Goal: Task Accomplishment & Management: Manage account settings

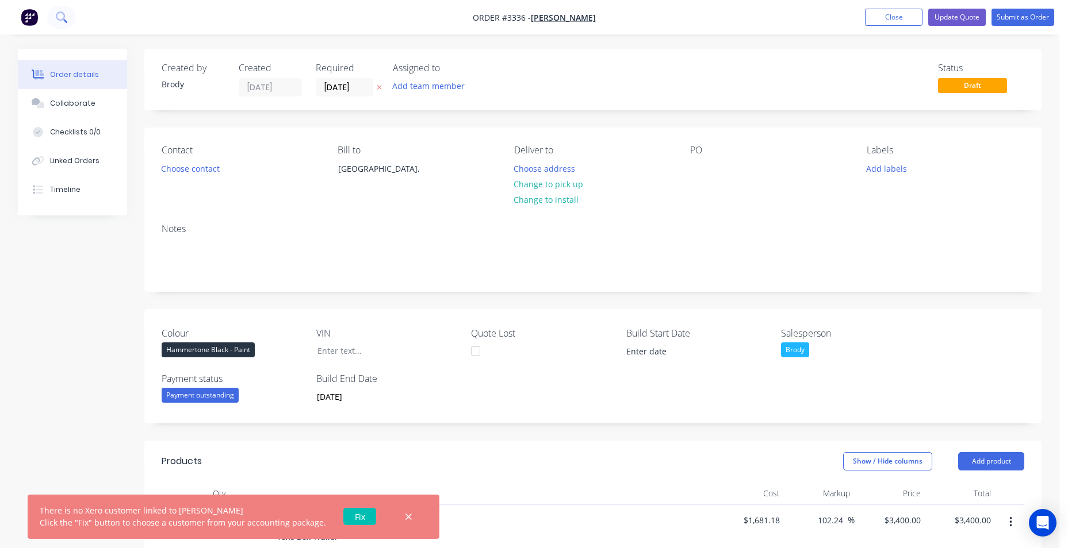
click at [72, 21] on button at bounding box center [61, 17] width 29 height 23
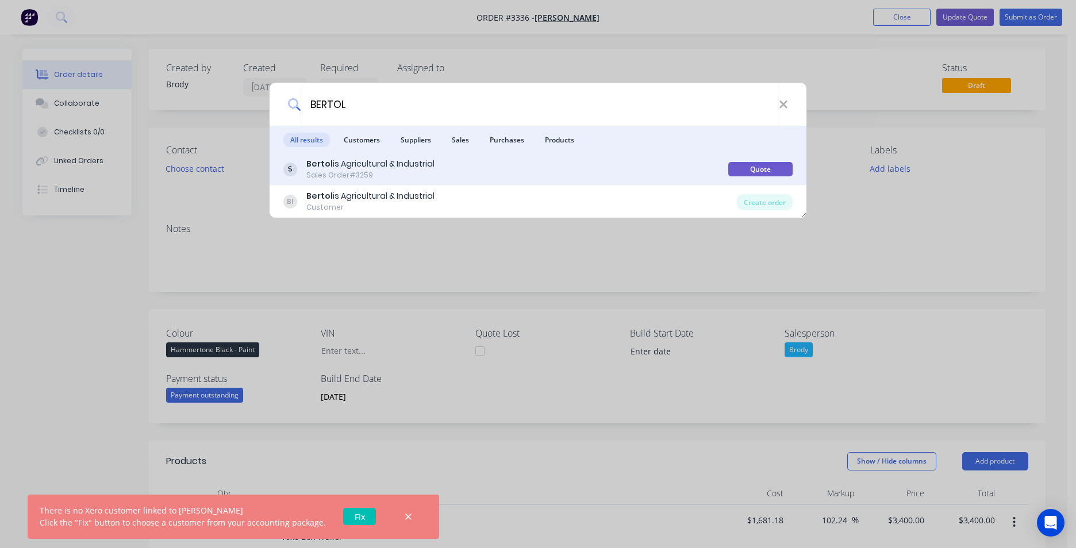
type input "BERTOL"
click at [396, 173] on div "Sales Order #3259" at bounding box center [370, 175] width 128 height 10
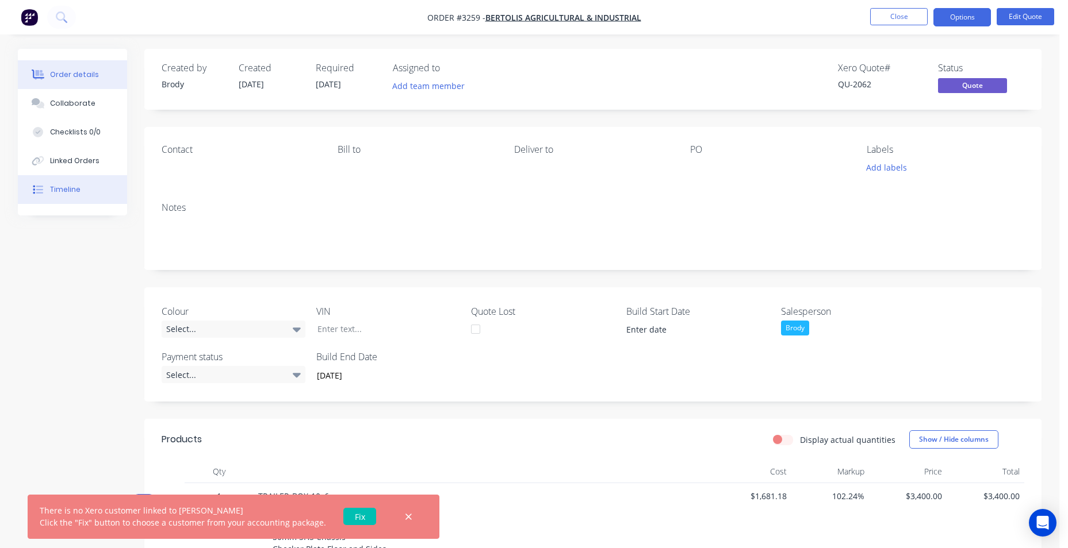
click at [80, 191] on button "Timeline" at bounding box center [72, 189] width 109 height 29
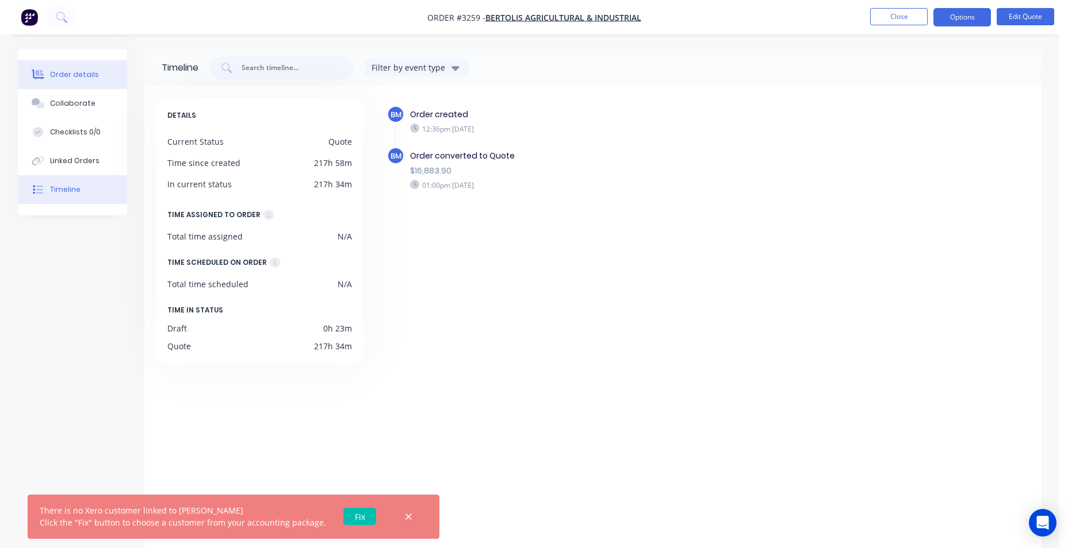
click at [92, 70] on div "Order details" at bounding box center [74, 75] width 49 height 10
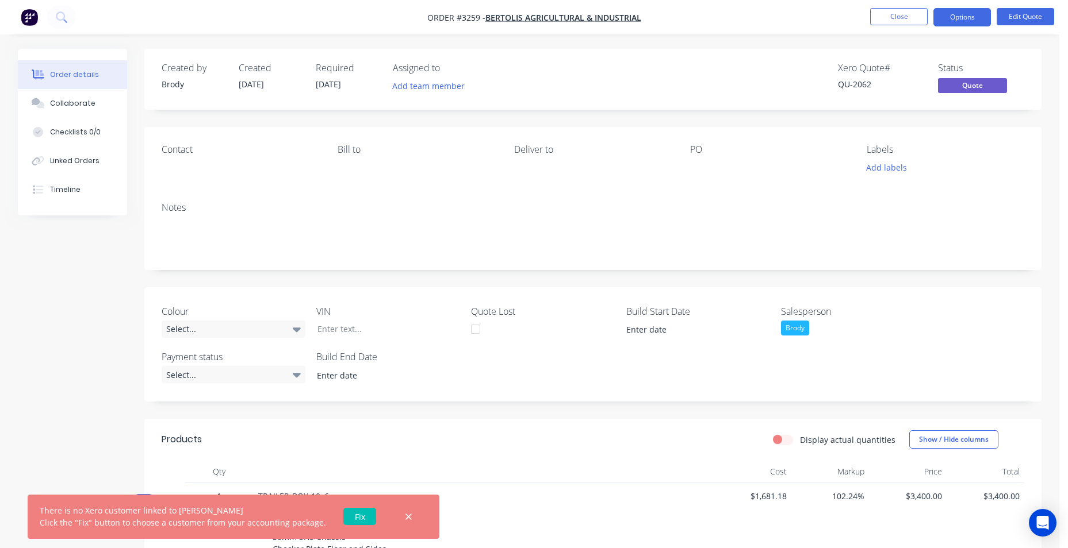
click at [405, 517] on icon "button" at bounding box center [408, 517] width 7 height 10
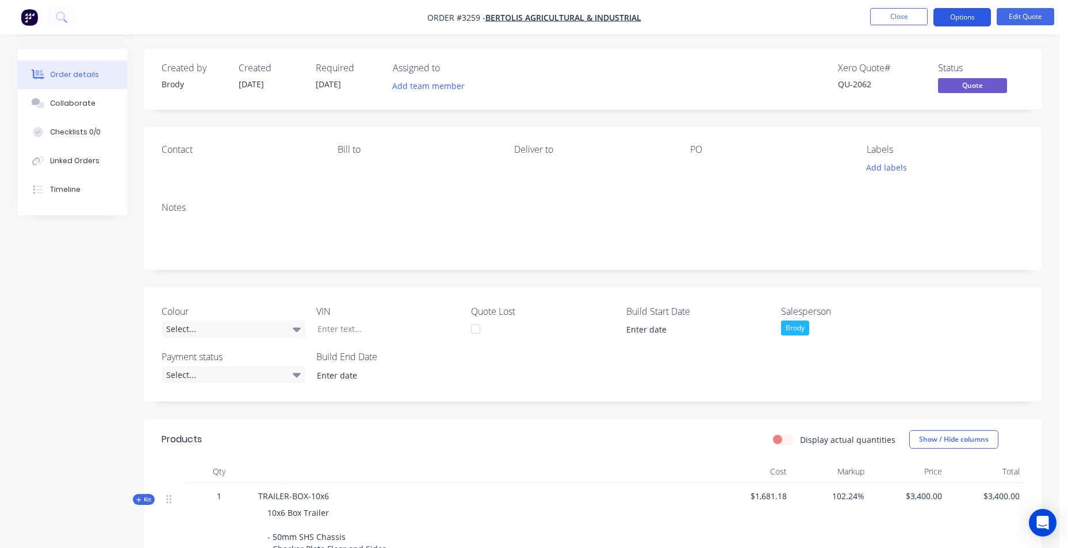
click at [951, 24] on button "Options" at bounding box center [961, 17] width 57 height 18
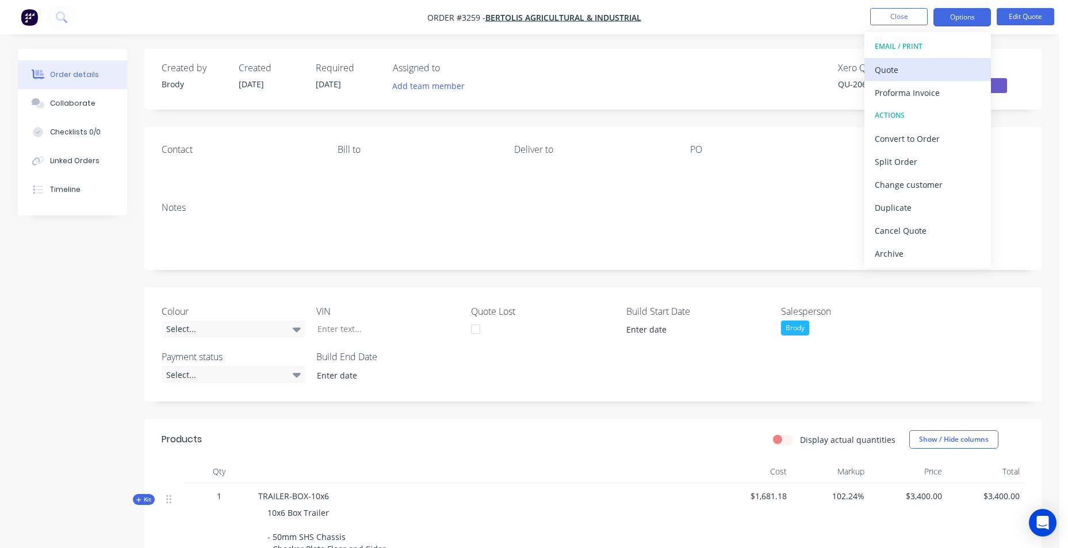
click at [935, 77] on div "Quote" at bounding box center [927, 70] width 106 height 17
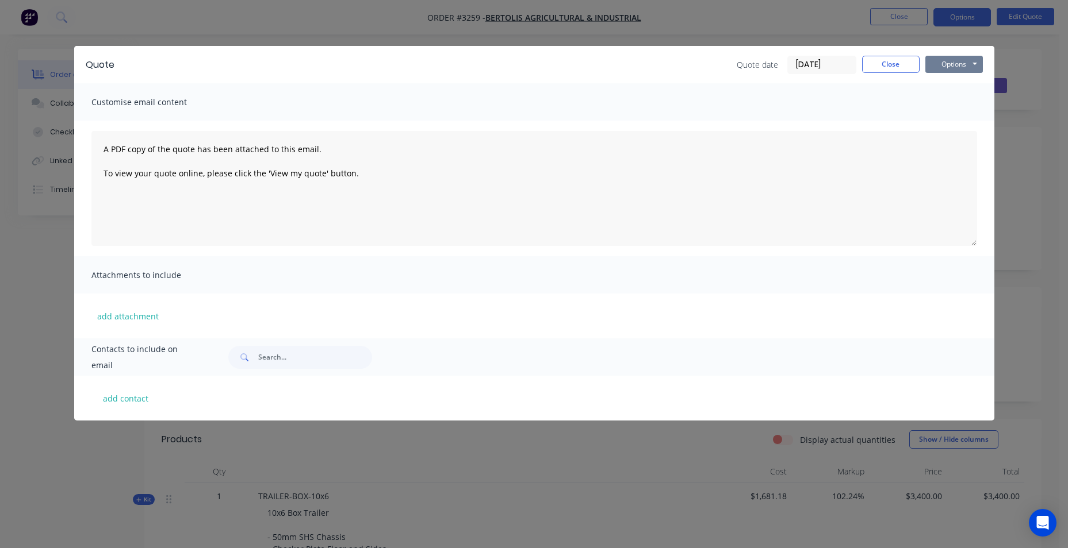
click at [946, 64] on button "Options" at bounding box center [953, 64] width 57 height 17
click at [961, 116] on button "Email" at bounding box center [962, 122] width 74 height 19
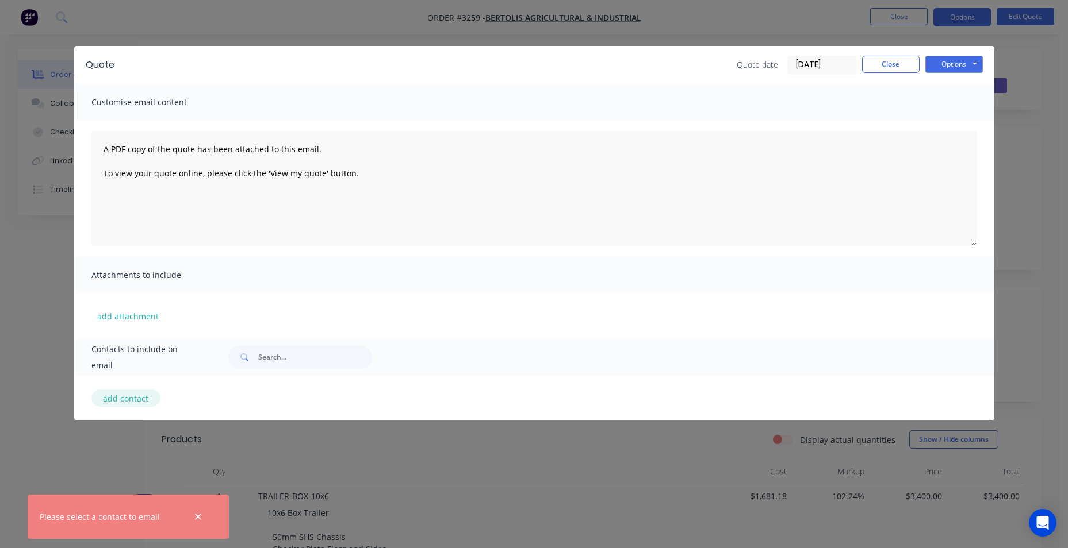
click at [104, 394] on button "add contact" at bounding box center [125, 398] width 69 height 17
select select "AU"
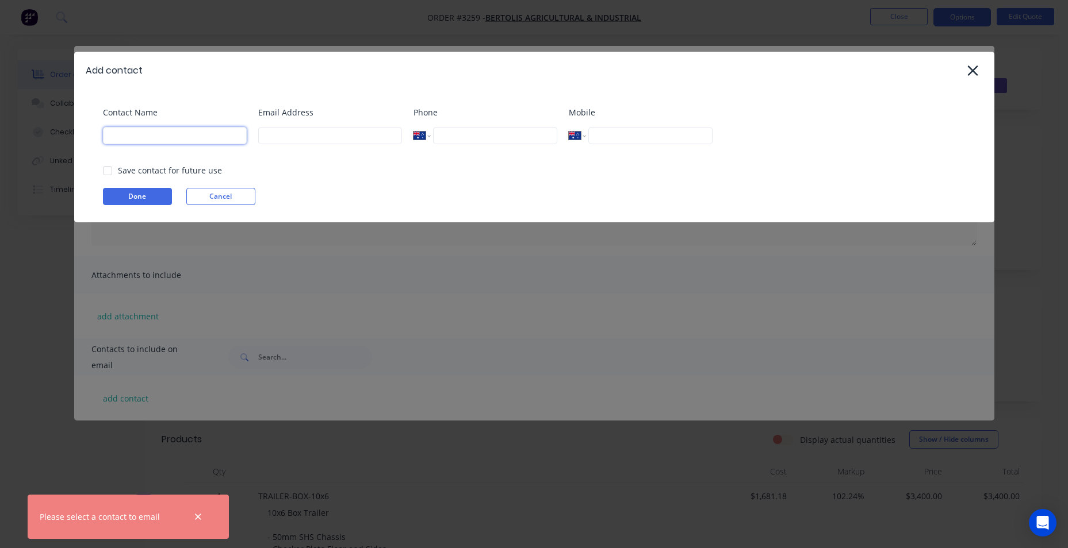
click at [206, 138] on input at bounding box center [175, 135] width 144 height 17
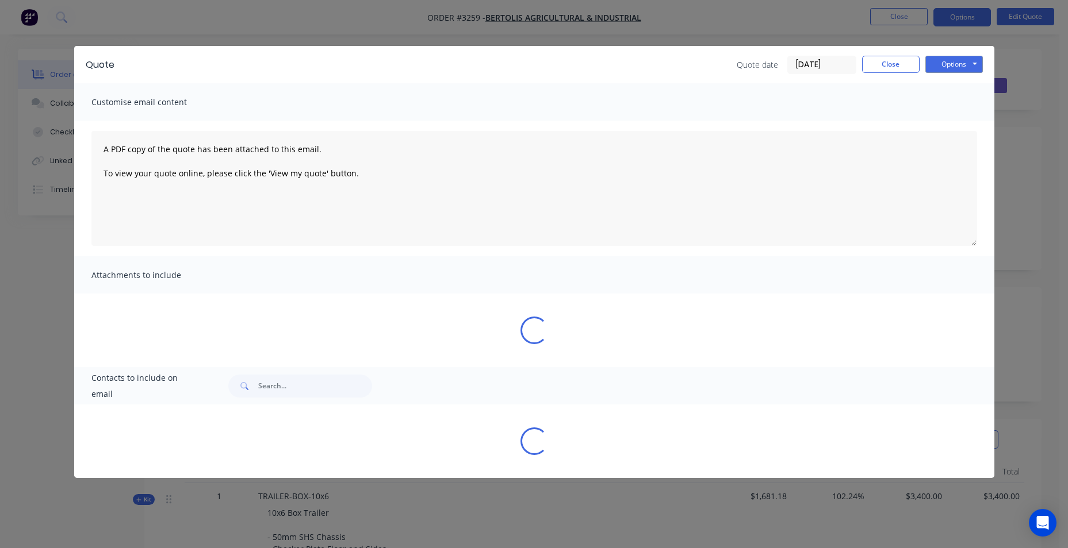
select select "AU"
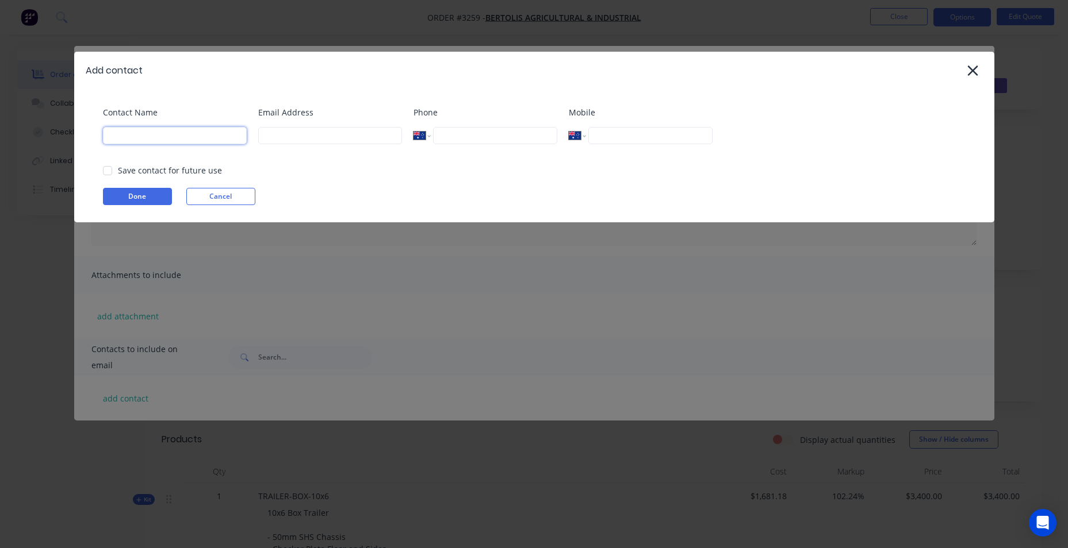
click at [207, 136] on input at bounding box center [175, 135] width 144 height 17
click at [281, 90] on div "Contact Name Email Address Phone International Afghanistan Åland Islands Albani…" at bounding box center [534, 155] width 920 height 133
click at [969, 66] on icon at bounding box center [972, 71] width 12 height 16
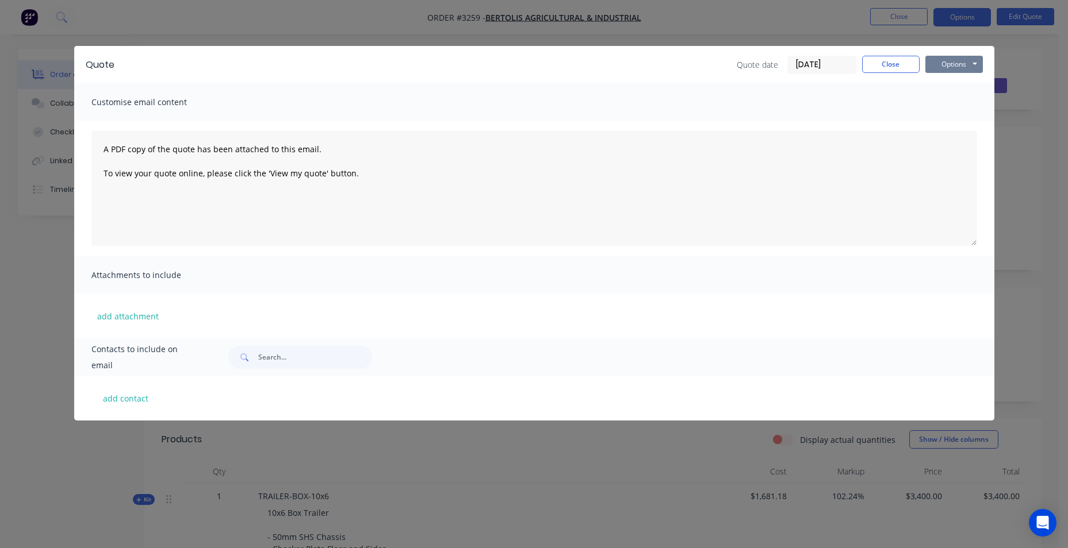
click at [969, 67] on button "Options" at bounding box center [953, 64] width 57 height 17
click at [907, 70] on button "Close" at bounding box center [890, 64] width 57 height 17
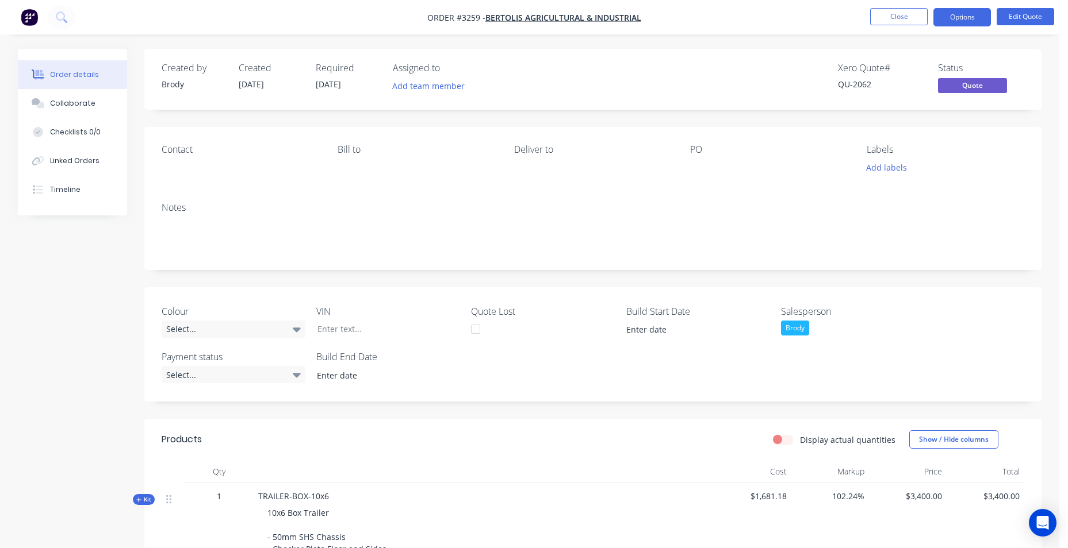
click at [785, 8] on nav "Order #3259 - Bertolis Agricultural & Industrial Close Options Edit Quote" at bounding box center [534, 17] width 1068 height 34
click at [75, 16] on button at bounding box center [61, 17] width 29 height 23
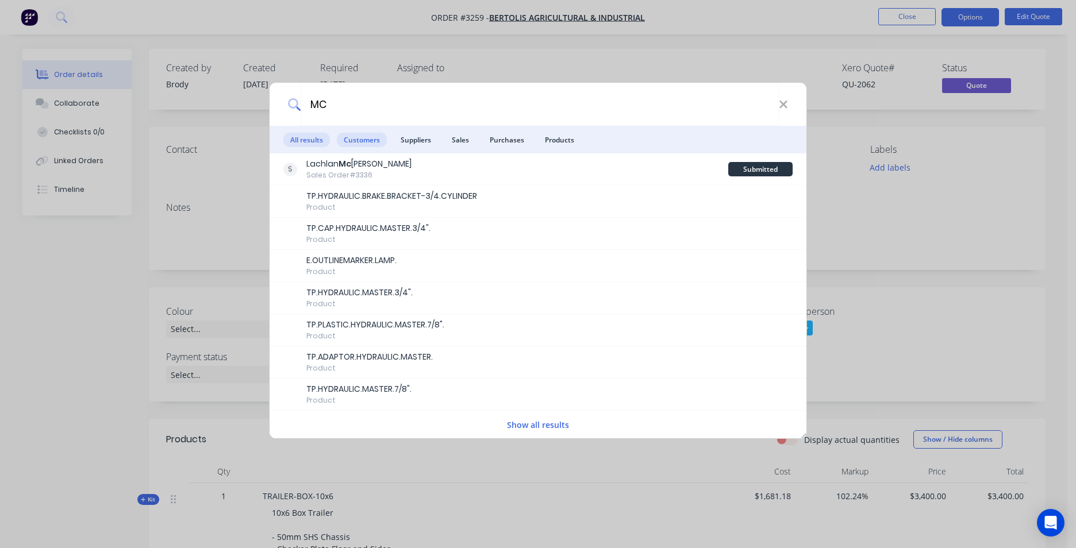
type input "MC"
click at [373, 137] on span "Customers" at bounding box center [362, 140] width 50 height 14
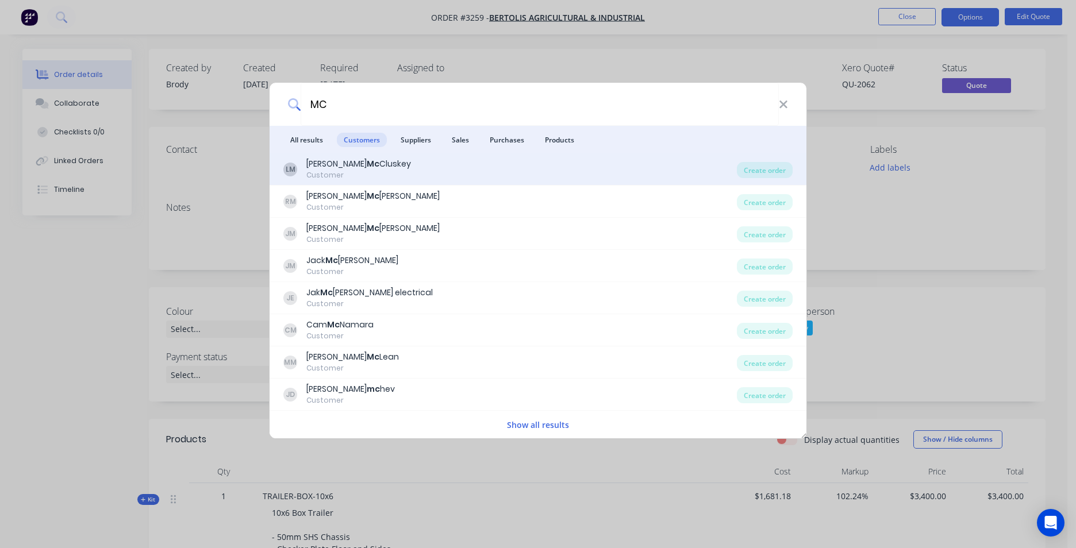
click at [370, 168] on div "LM Luke Mc Cluskey Customer" at bounding box center [510, 169] width 454 height 22
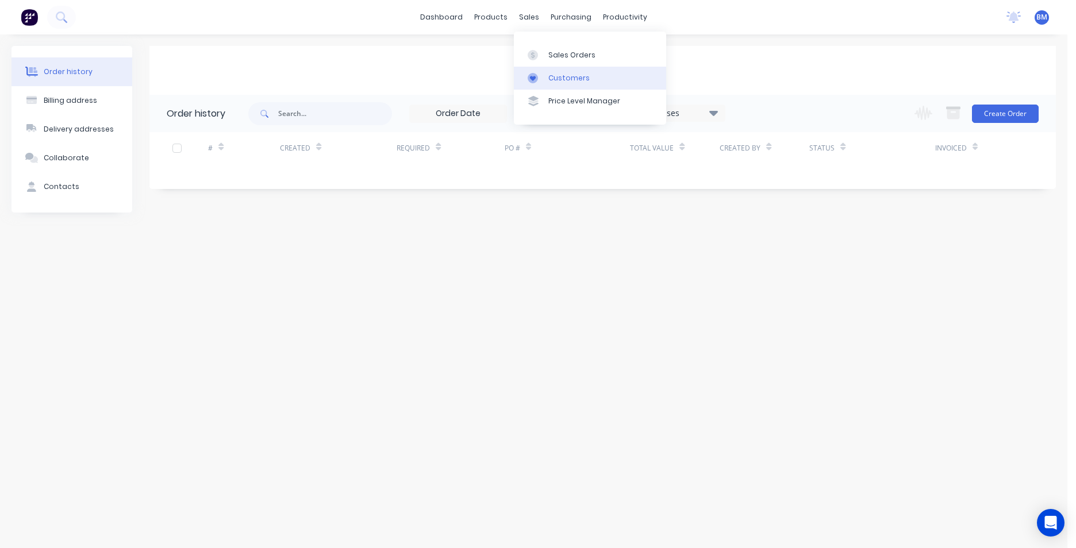
click at [554, 78] on div "Customers" at bounding box center [568, 78] width 41 height 10
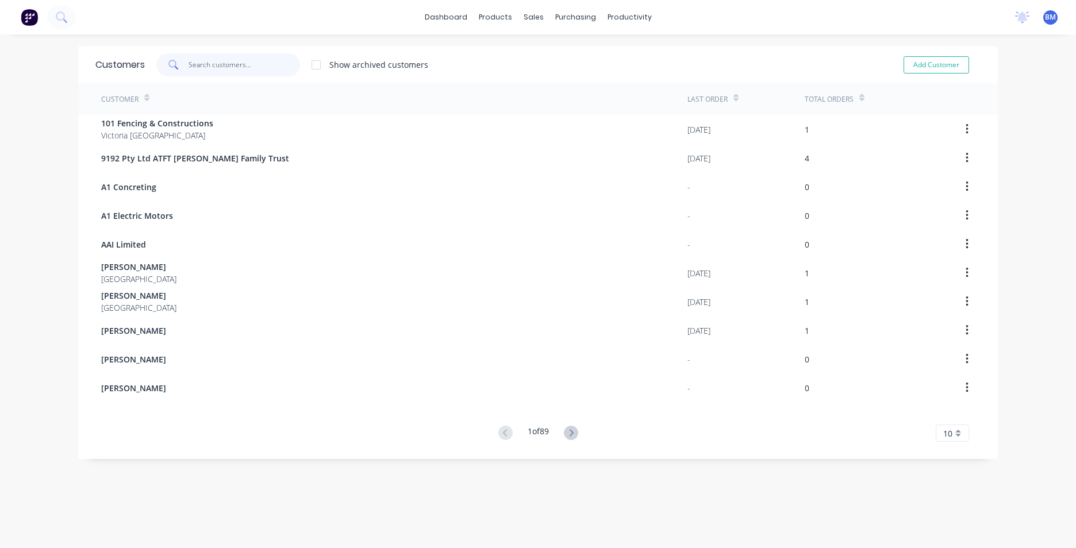
click at [225, 58] on input "text" at bounding box center [245, 64] width 112 height 23
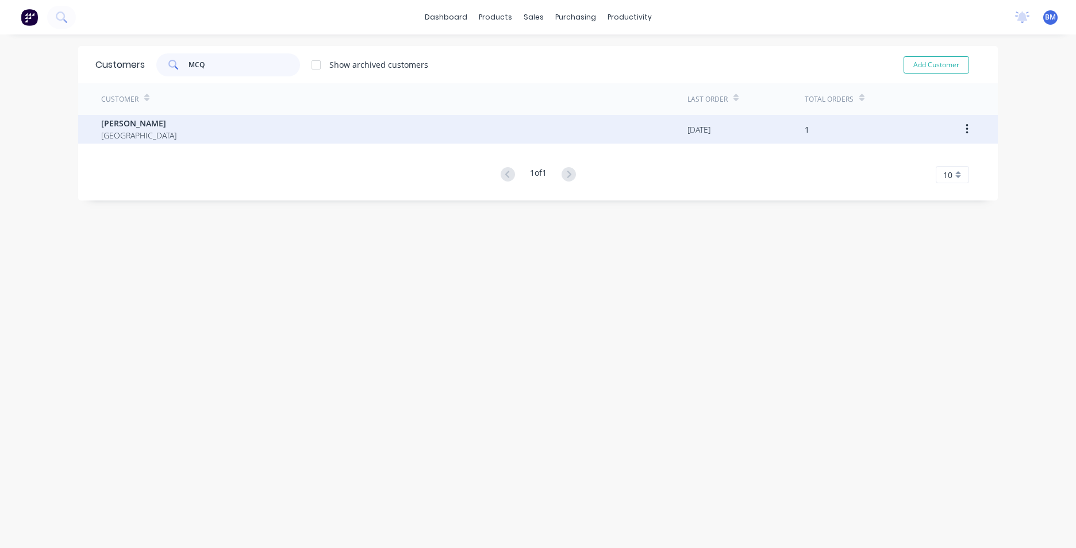
type input "MCQ"
click at [162, 141] on span "[GEOGRAPHIC_DATA]" at bounding box center [138, 135] width 75 height 12
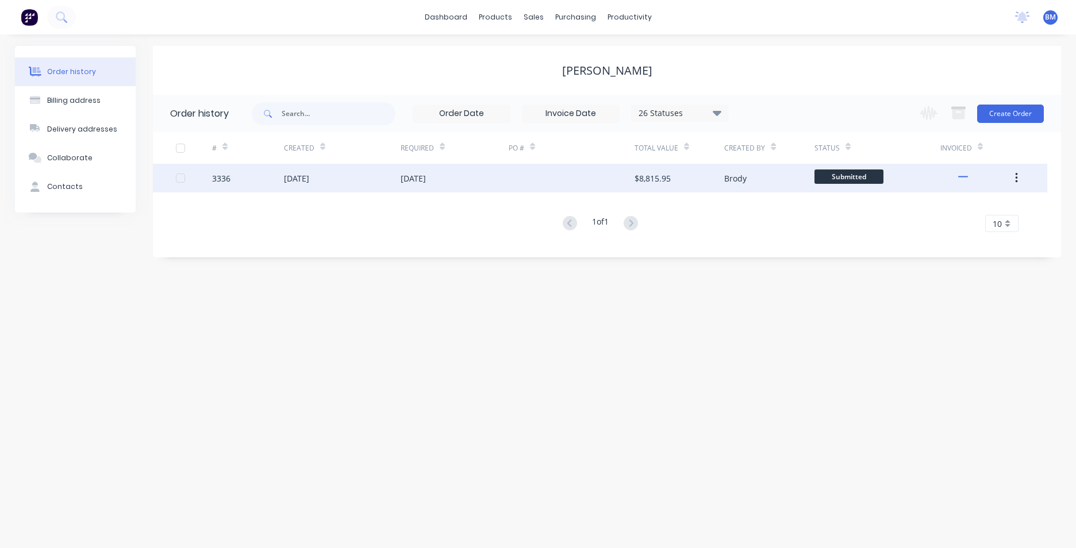
click at [264, 183] on div "3336" at bounding box center [248, 178] width 72 height 29
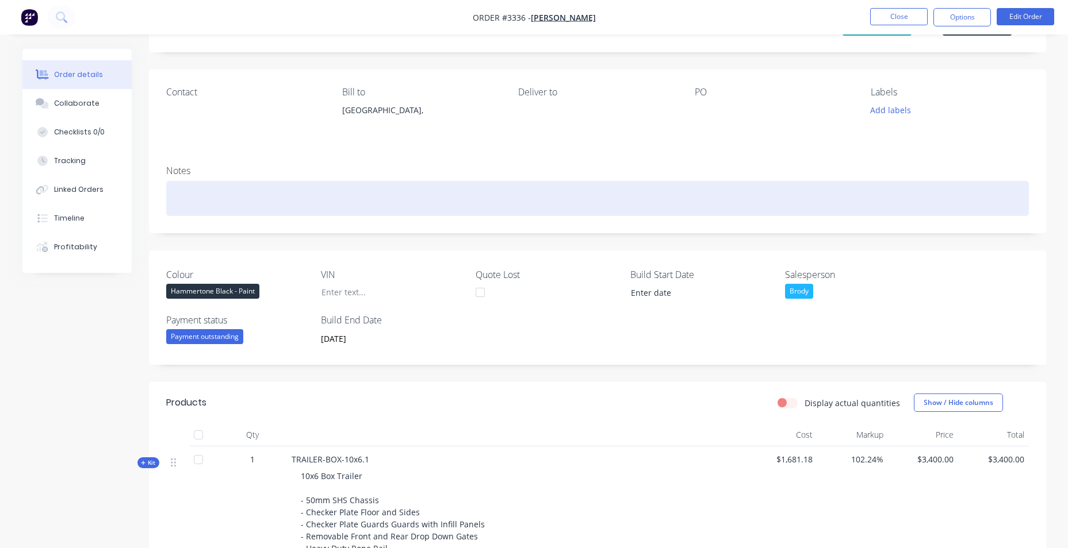
scroll to position [287, 0]
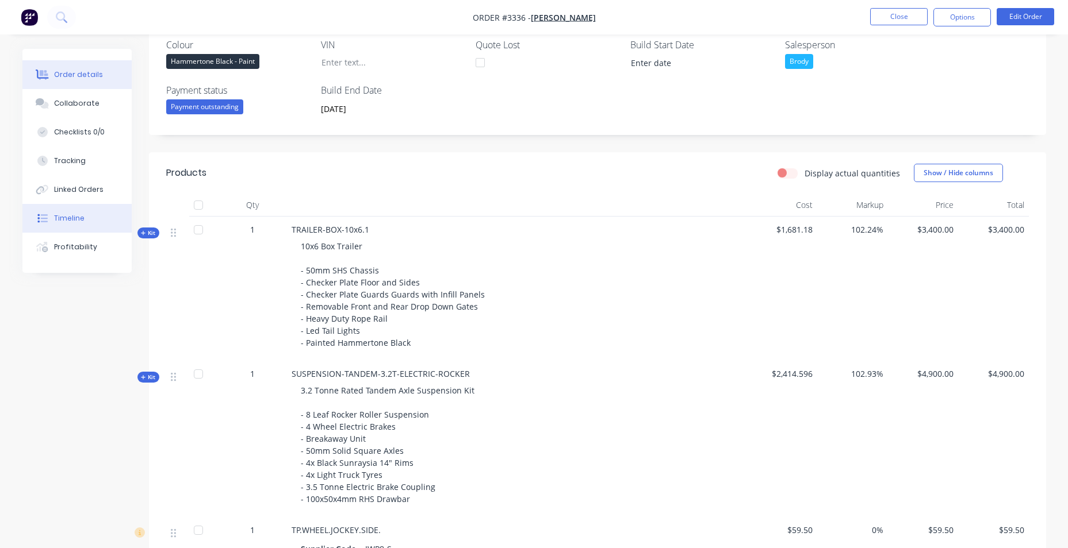
click at [44, 216] on icon at bounding box center [43, 218] width 7 height 8
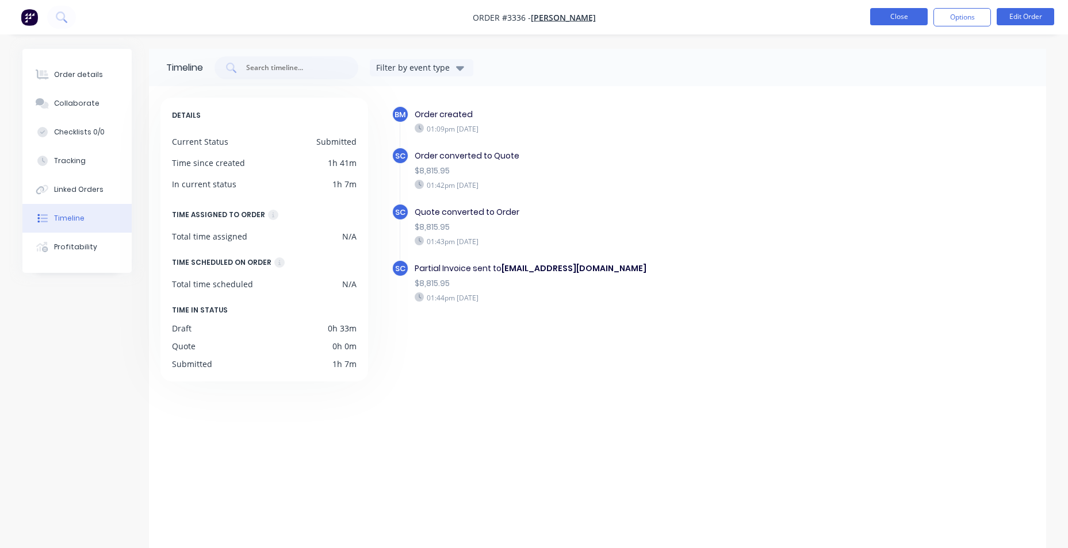
click at [908, 16] on button "Close" at bounding box center [898, 16] width 57 height 17
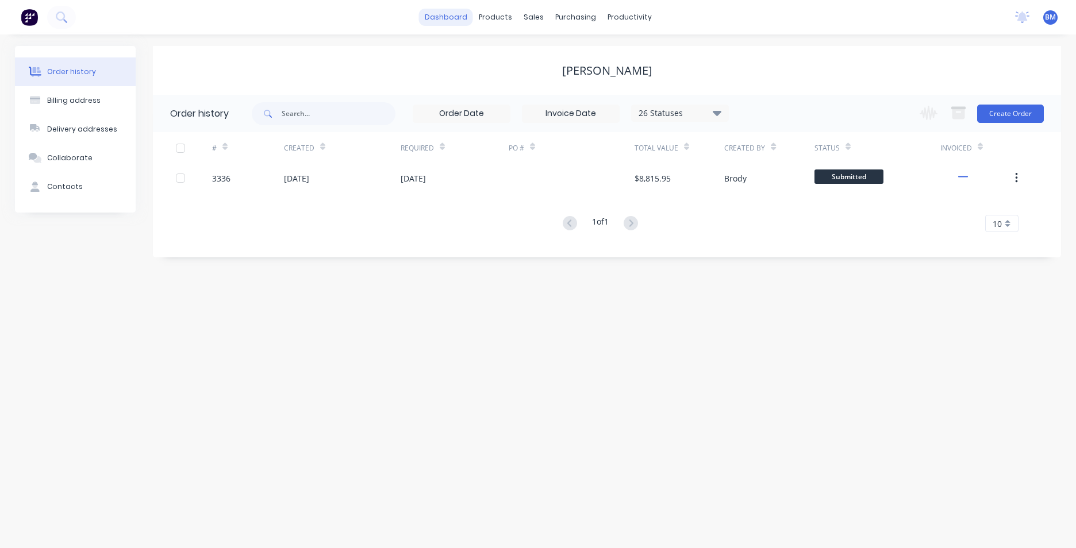
click at [450, 17] on link "dashboard" at bounding box center [446, 17] width 54 height 17
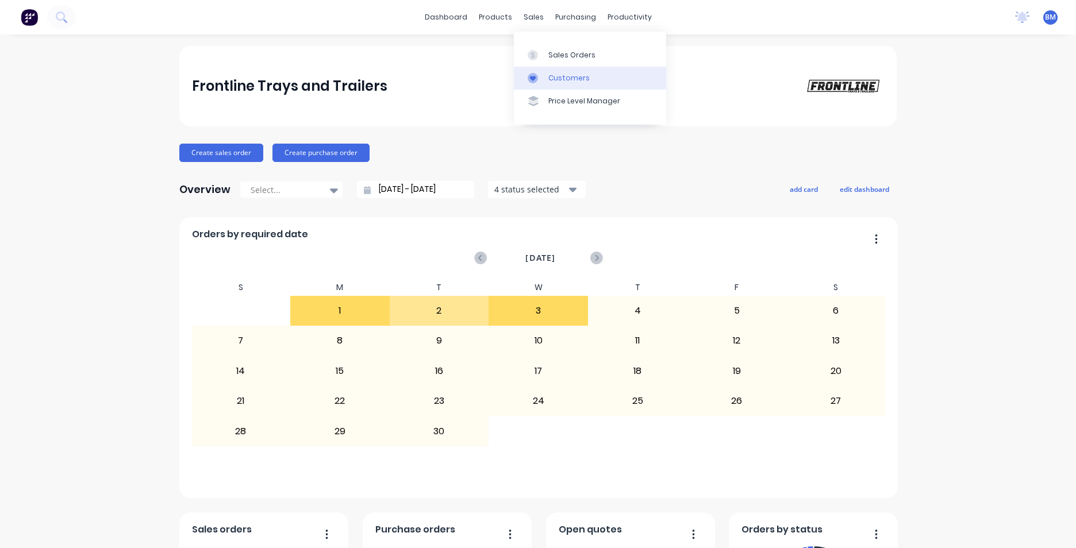
click at [550, 74] on div "Customers" at bounding box center [568, 78] width 41 height 10
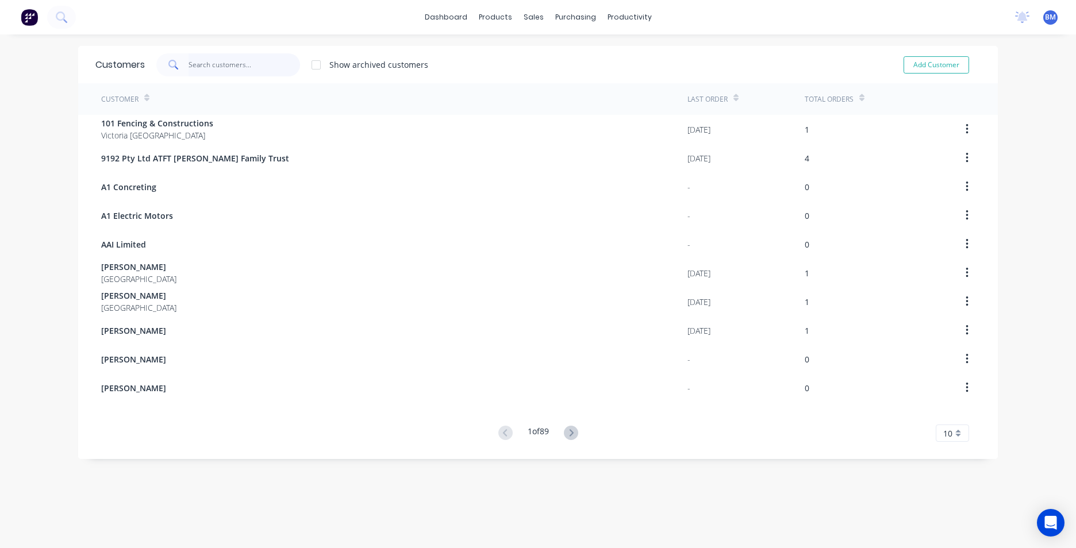
click at [266, 62] on input "text" at bounding box center [245, 64] width 112 height 23
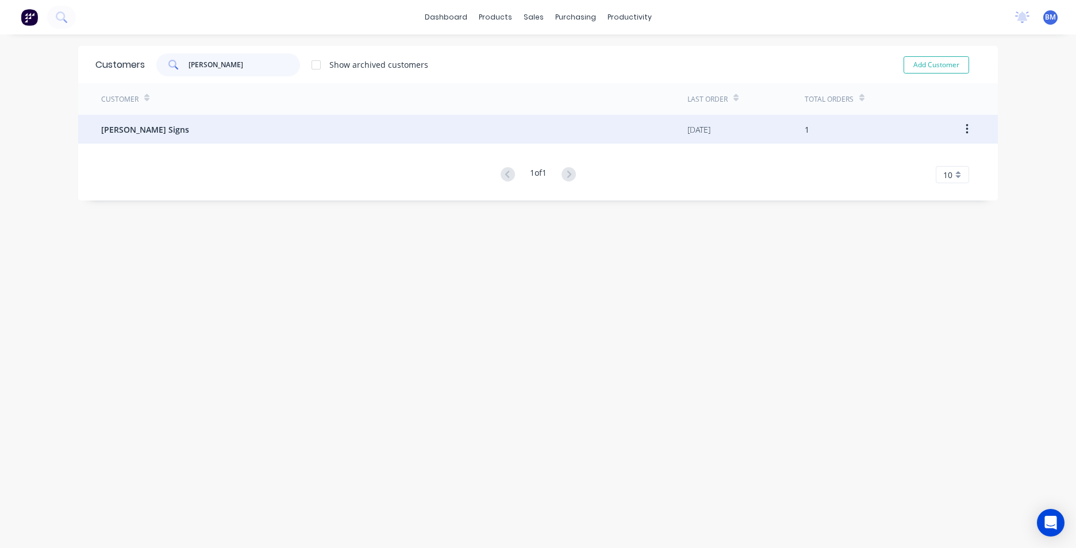
type input "[PERSON_NAME]"
click at [182, 127] on div "[PERSON_NAME] Signs" at bounding box center [394, 129] width 586 height 29
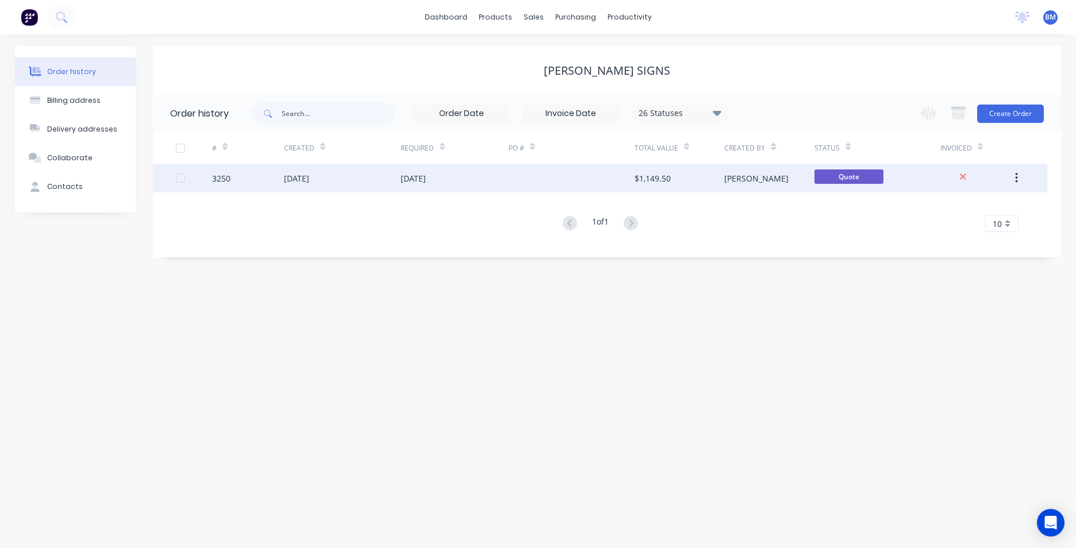
click at [573, 182] on div at bounding box center [572, 178] width 126 height 29
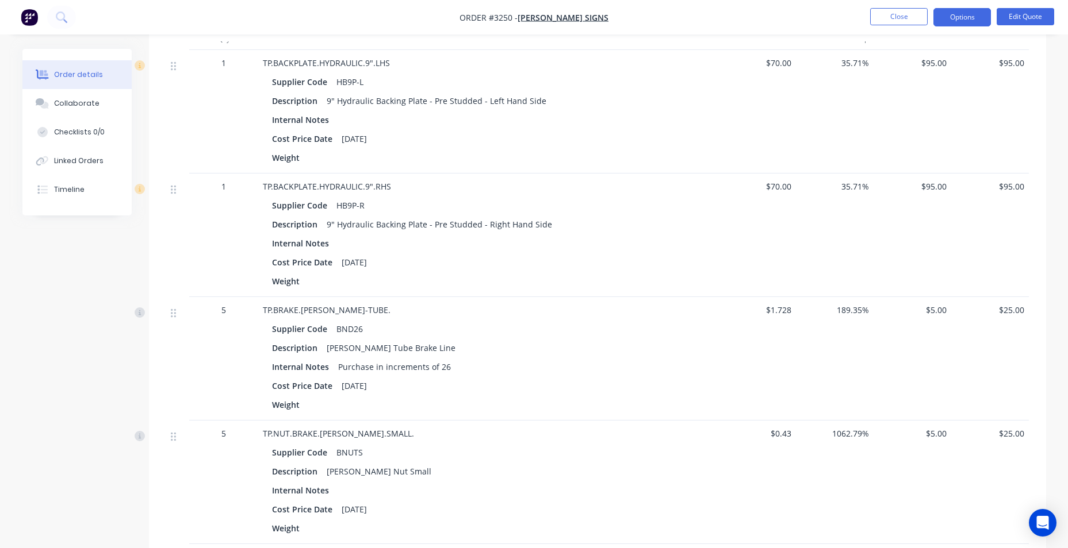
scroll to position [517, 0]
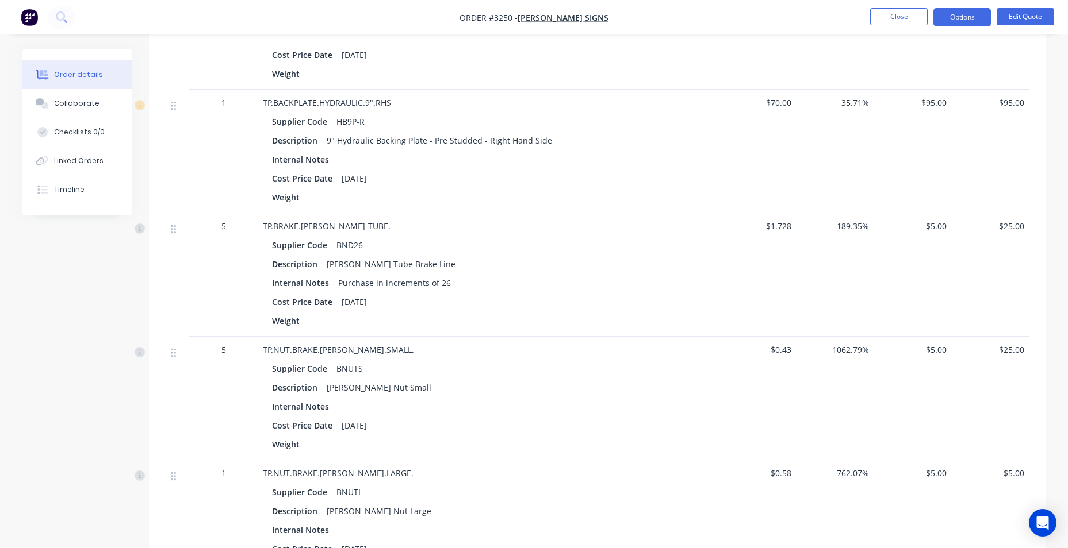
click at [955, 28] on nav "Order #3250 - Bicknell Signs Close Options Edit Quote" at bounding box center [534, 17] width 1068 height 34
click at [966, 15] on button "Options" at bounding box center [961, 17] width 57 height 18
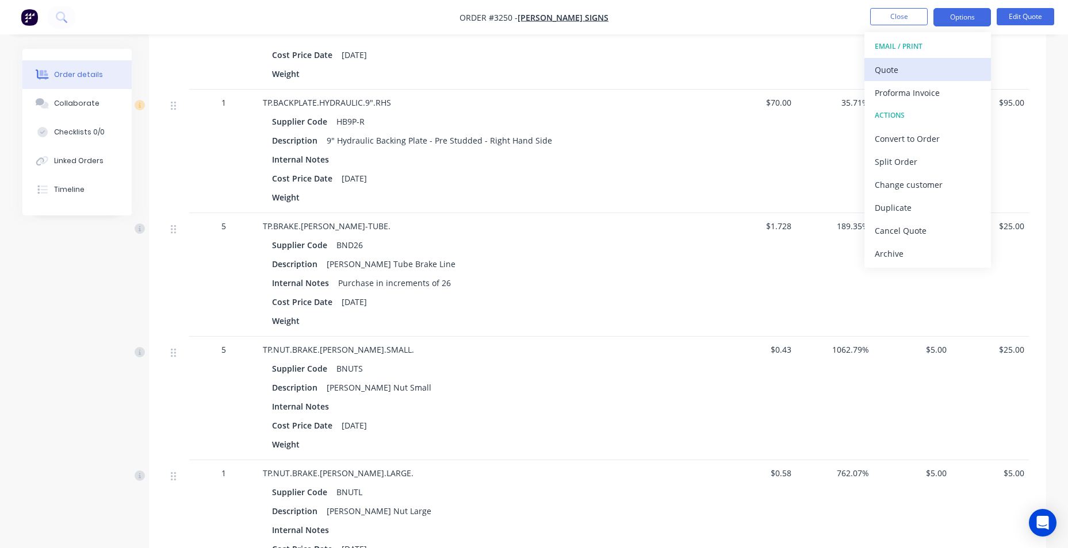
click at [916, 64] on div "Quote" at bounding box center [927, 70] width 106 height 17
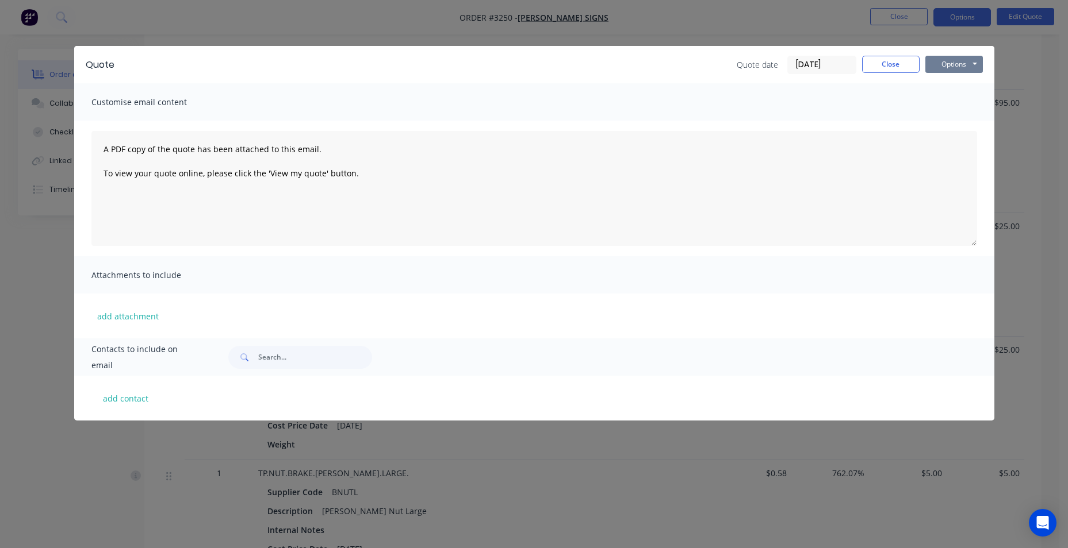
click at [958, 65] on button "Options" at bounding box center [953, 64] width 57 height 17
click at [951, 107] on button "Print" at bounding box center [962, 103] width 74 height 19
click at [890, 63] on button "Close" at bounding box center [890, 64] width 57 height 17
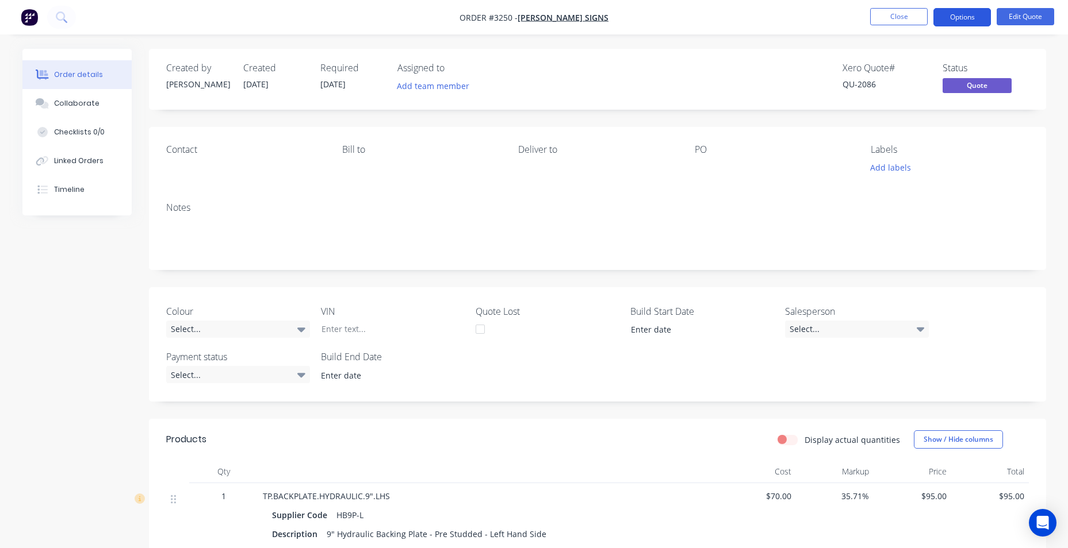
click at [974, 26] on button "Options" at bounding box center [961, 17] width 57 height 18
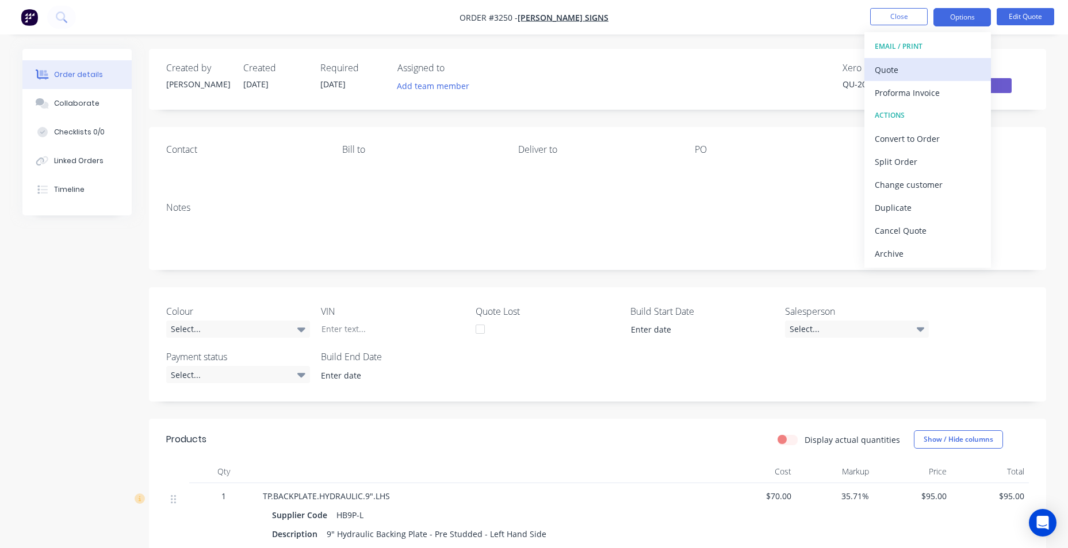
click at [942, 75] on div "Quote" at bounding box center [927, 70] width 106 height 17
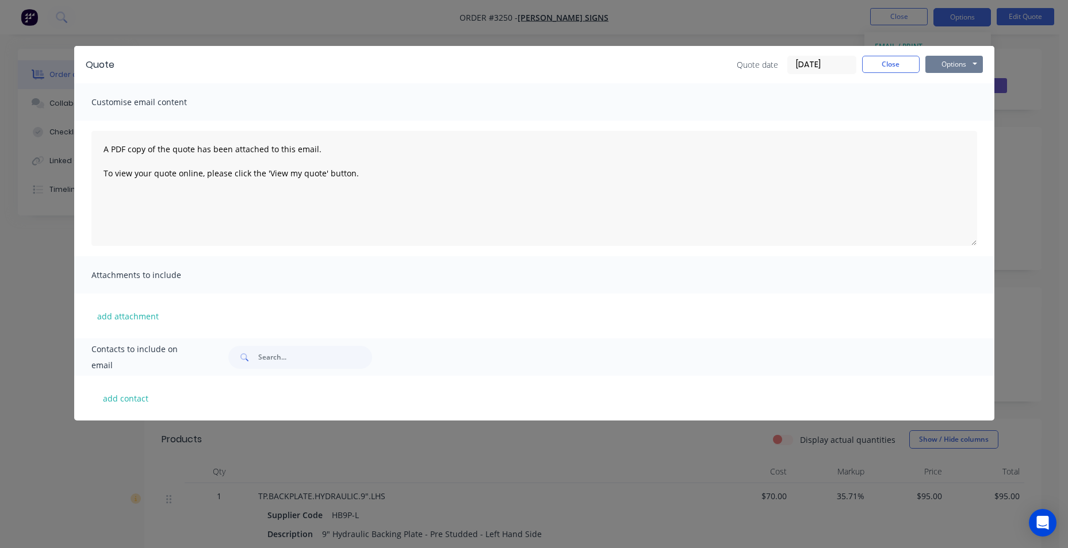
click at [936, 67] on button "Options" at bounding box center [953, 64] width 57 height 17
click at [997, 40] on div "Quote Quote date [DATE] Close Options Preview Print Email Customise email conte…" at bounding box center [534, 274] width 1068 height 548
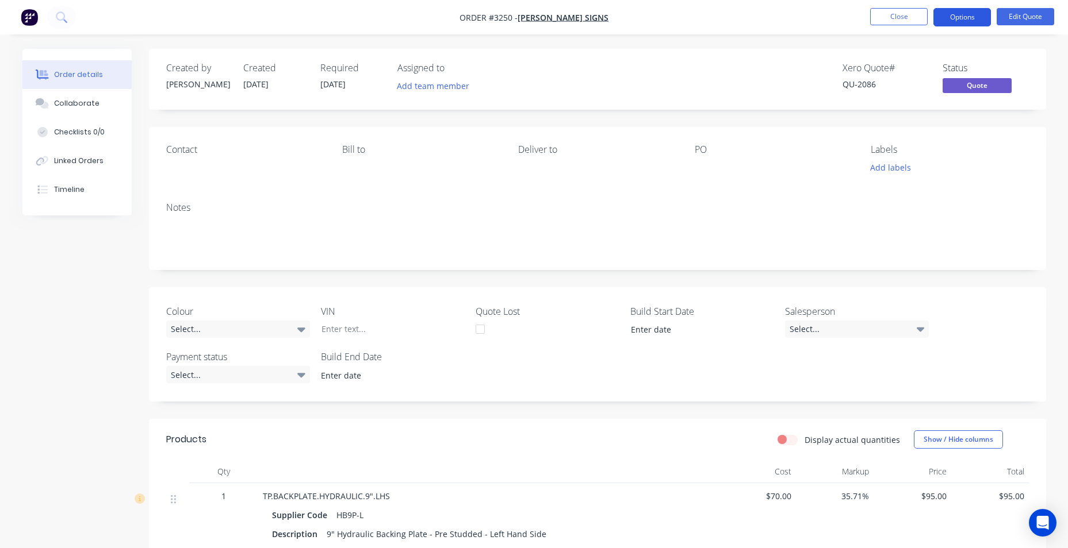
click at [957, 17] on button "Options" at bounding box center [961, 17] width 57 height 18
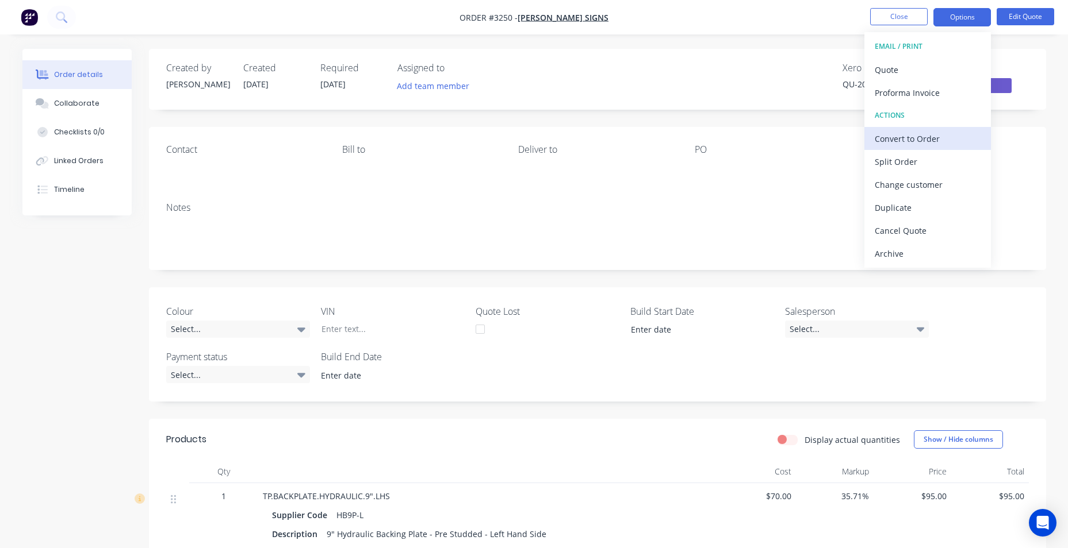
click at [906, 143] on div "Convert to Order" at bounding box center [927, 138] width 106 height 17
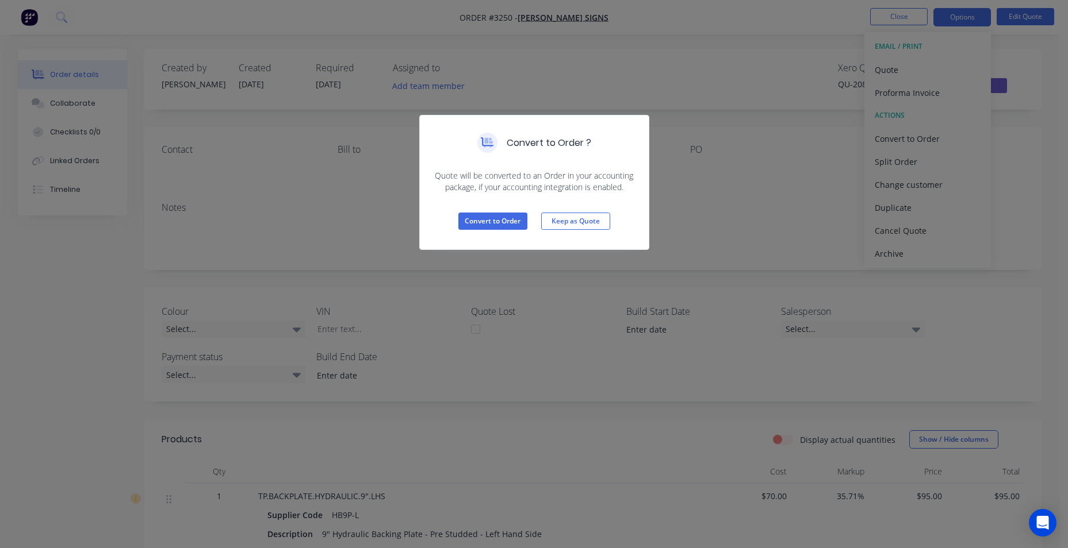
click at [523, 234] on div "Convert to Order Keep as Quote" at bounding box center [534, 221] width 229 height 56
click at [508, 222] on button "Convert to Order" at bounding box center [492, 221] width 69 height 17
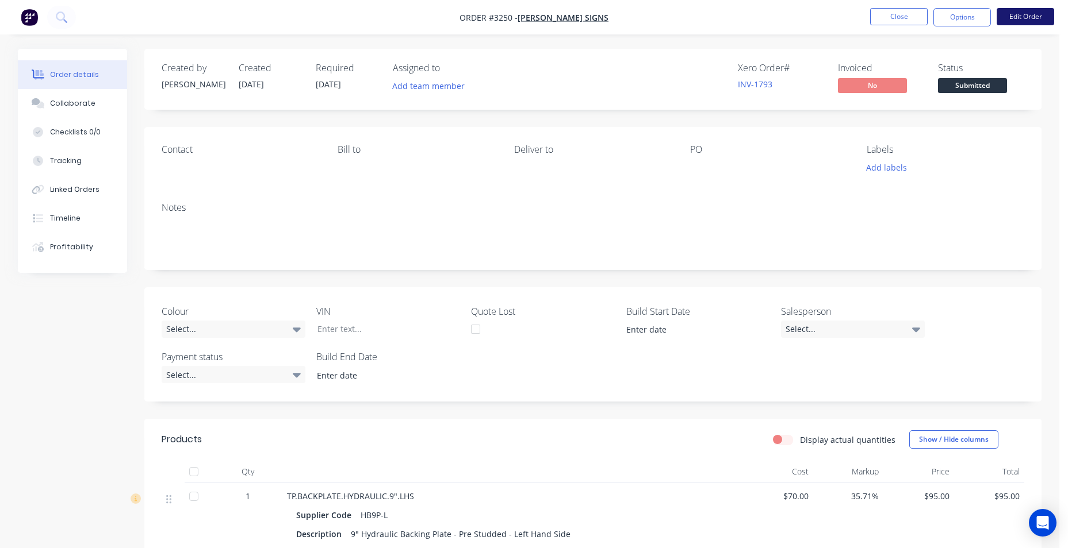
click at [1005, 17] on button "Edit Order" at bounding box center [1024, 16] width 57 height 17
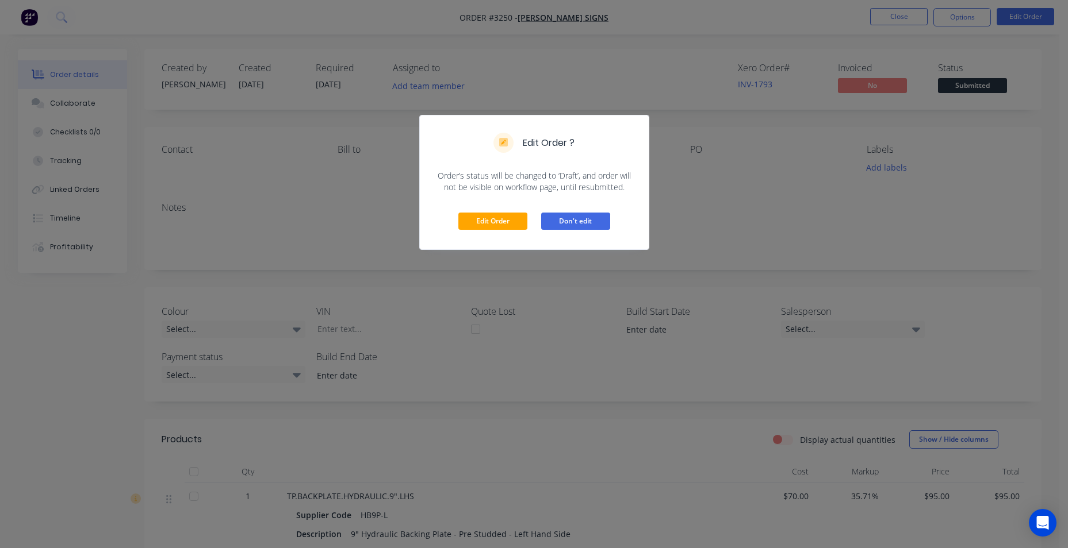
click at [563, 220] on button "Don't edit" at bounding box center [575, 221] width 69 height 17
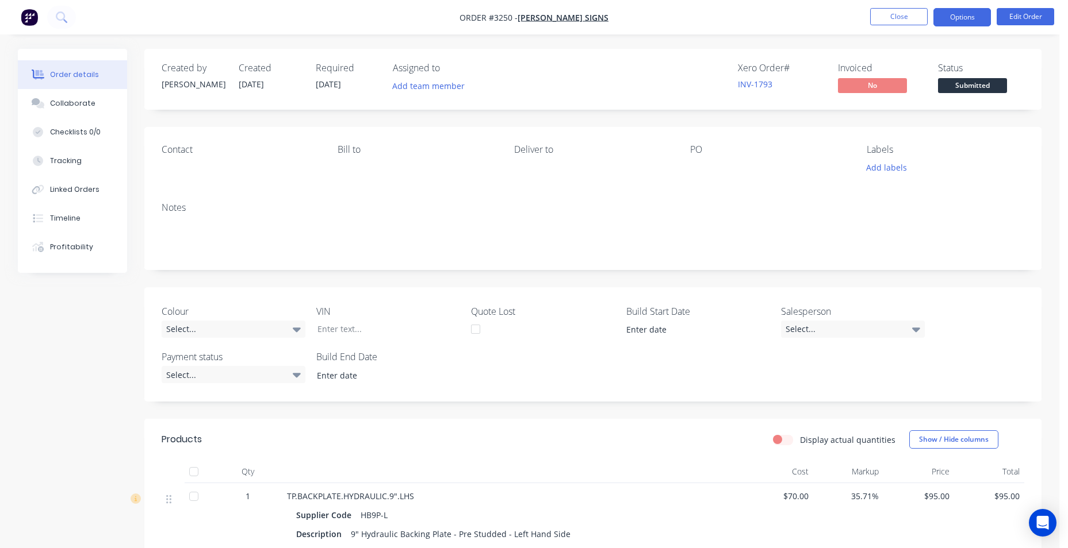
click at [967, 14] on button "Options" at bounding box center [961, 17] width 57 height 18
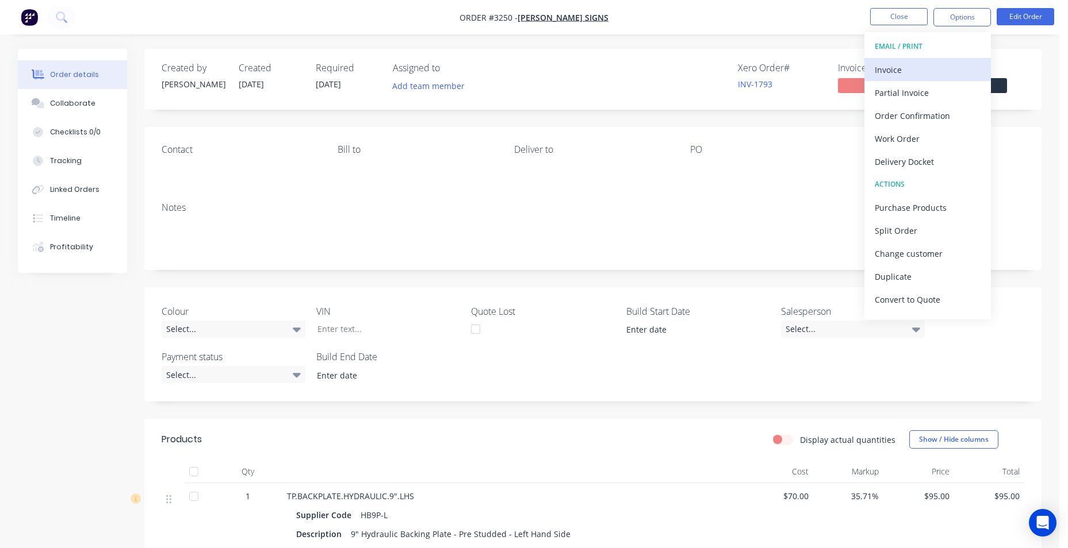
click at [941, 66] on div "Invoice" at bounding box center [927, 70] width 106 height 17
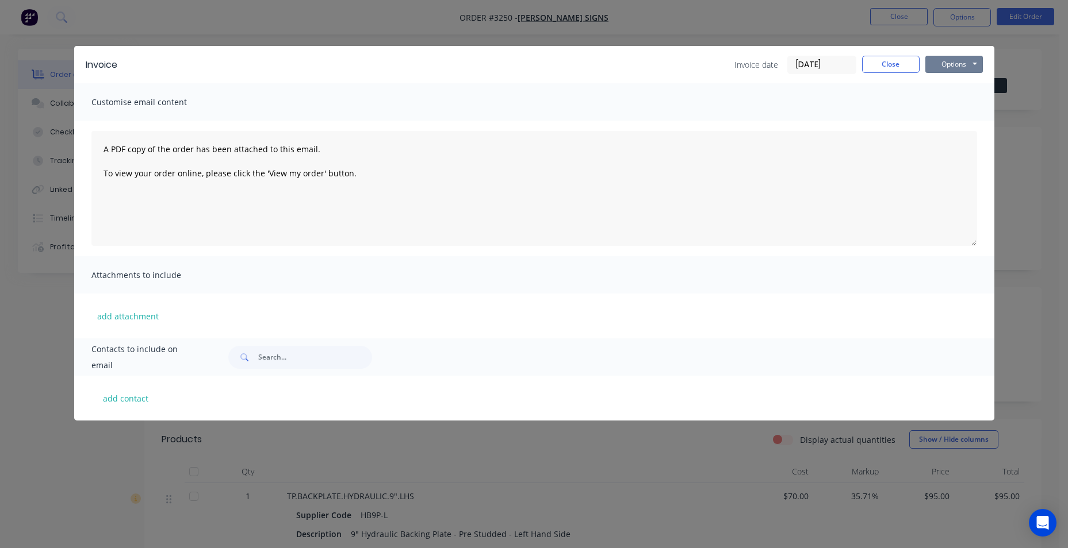
click at [941, 66] on button "Options" at bounding box center [953, 64] width 57 height 17
click at [940, 121] on button "Email" at bounding box center [962, 122] width 74 height 19
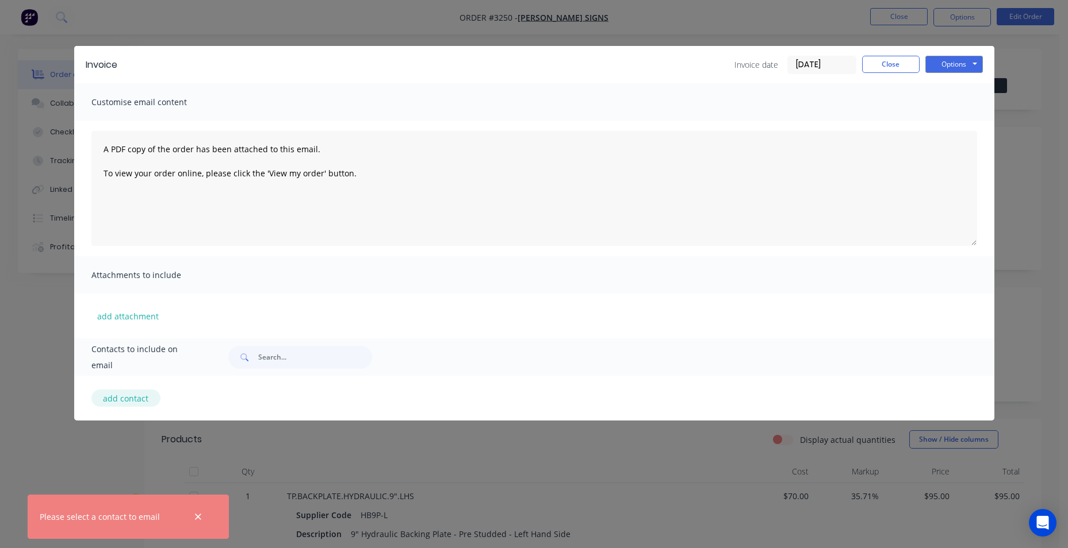
click at [113, 399] on button "add contact" at bounding box center [125, 398] width 69 height 17
select select "AU"
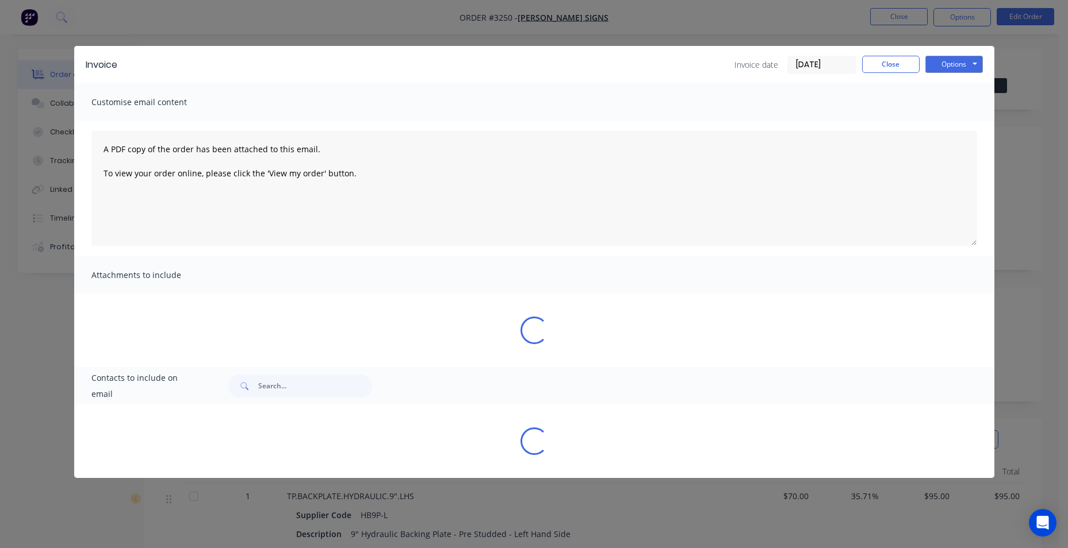
select select "AU"
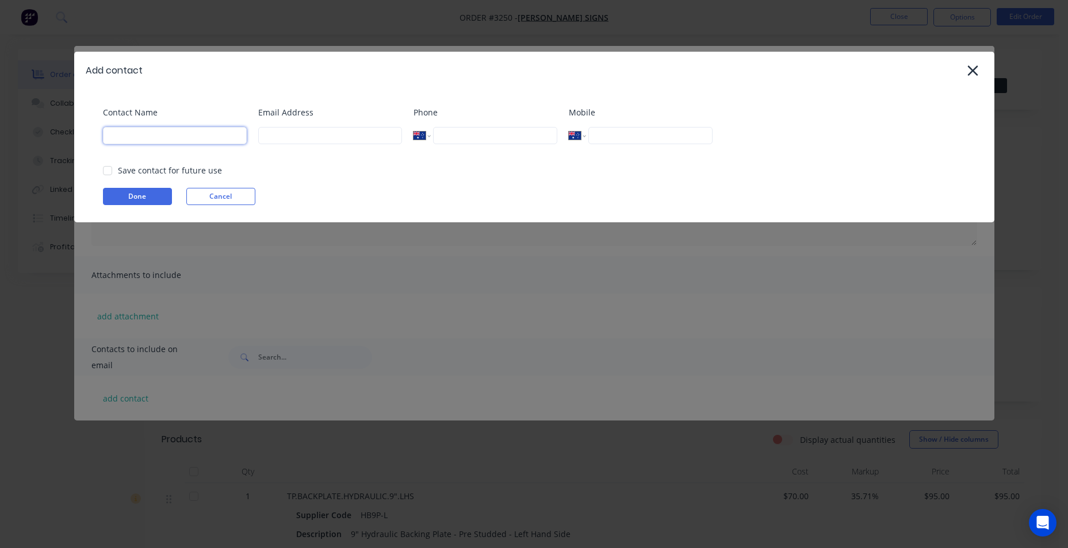
click at [209, 129] on input at bounding box center [175, 135] width 144 height 17
type input "JAZ"
click at [353, 134] on input at bounding box center [330, 135] width 144 height 17
paste input "info@bicknellsigns.com.au"
drag, startPoint x: 105, startPoint y: 168, endPoint x: 117, endPoint y: 189, distance: 24.3
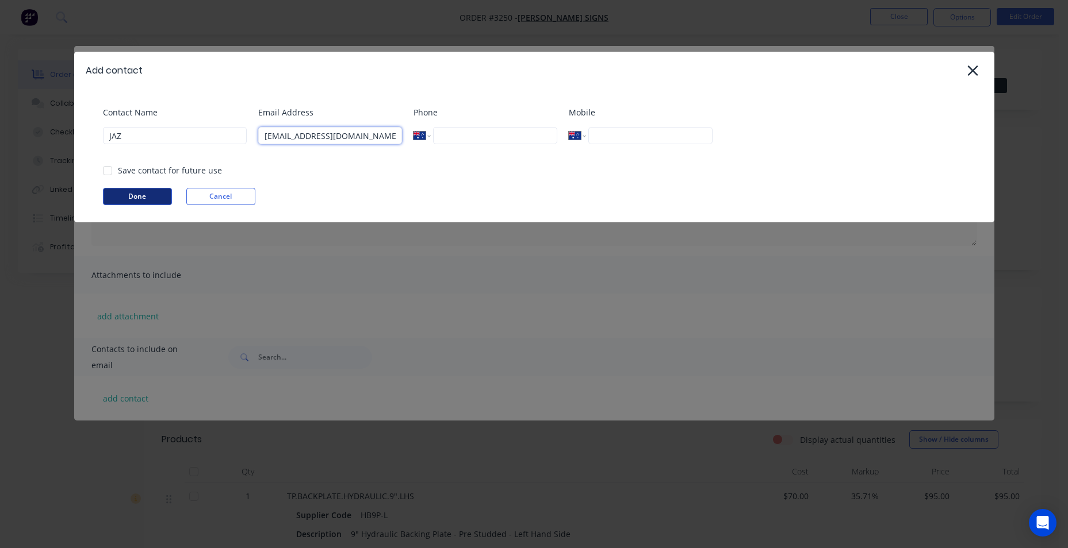
click at [107, 170] on div at bounding box center [107, 170] width 23 height 23
type input "info@bicknellsigns.com.au"
click at [118, 193] on button "Done" at bounding box center [137, 196] width 69 height 17
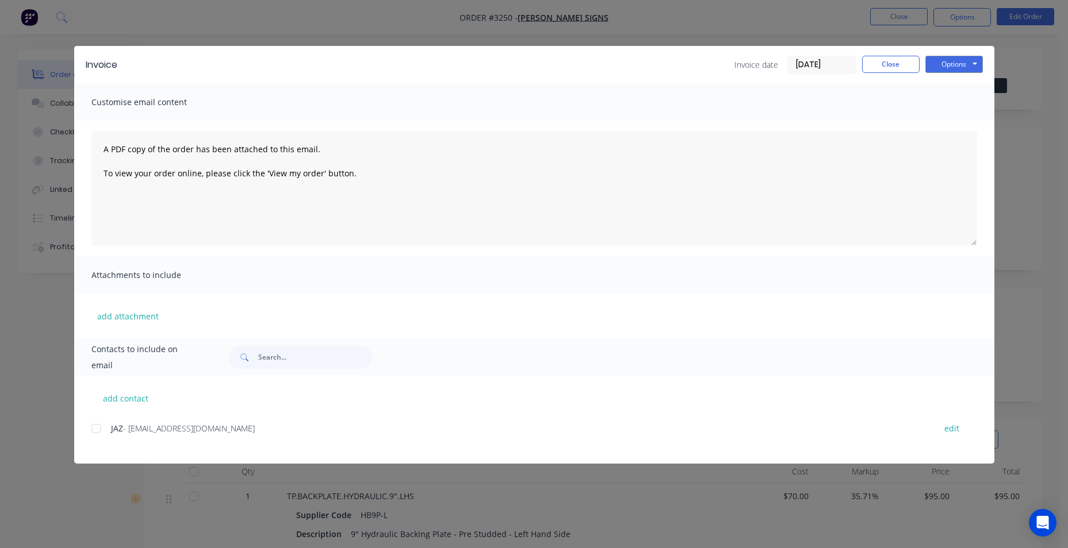
click at [158, 427] on span "- info@bicknellsigns.com.au" at bounding box center [189, 428] width 132 height 11
click at [97, 426] on div at bounding box center [96, 428] width 23 height 23
click at [944, 65] on button "Options" at bounding box center [953, 64] width 57 height 17
click at [938, 116] on button "Email" at bounding box center [962, 122] width 74 height 19
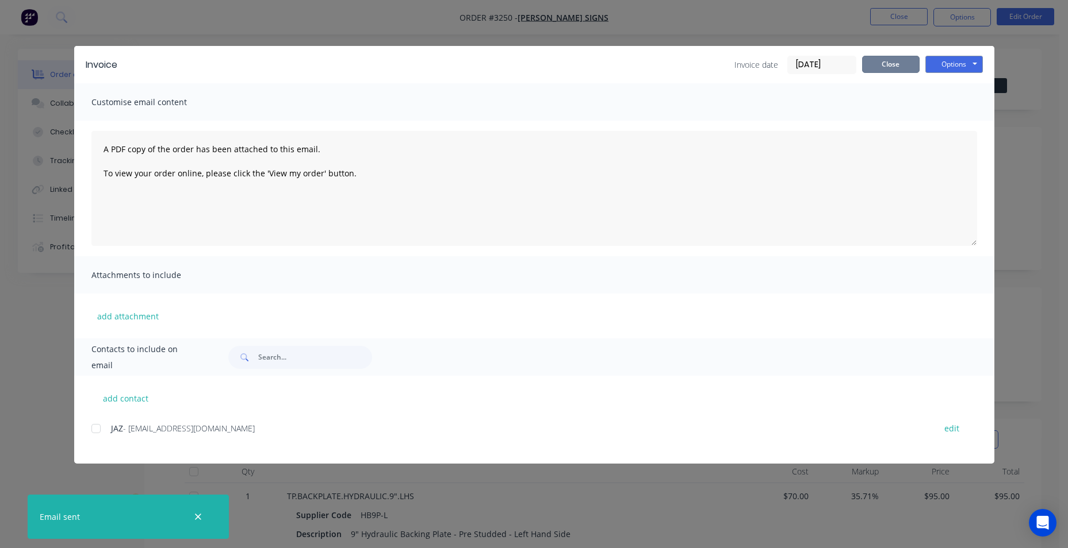
click at [893, 64] on button "Close" at bounding box center [890, 64] width 57 height 17
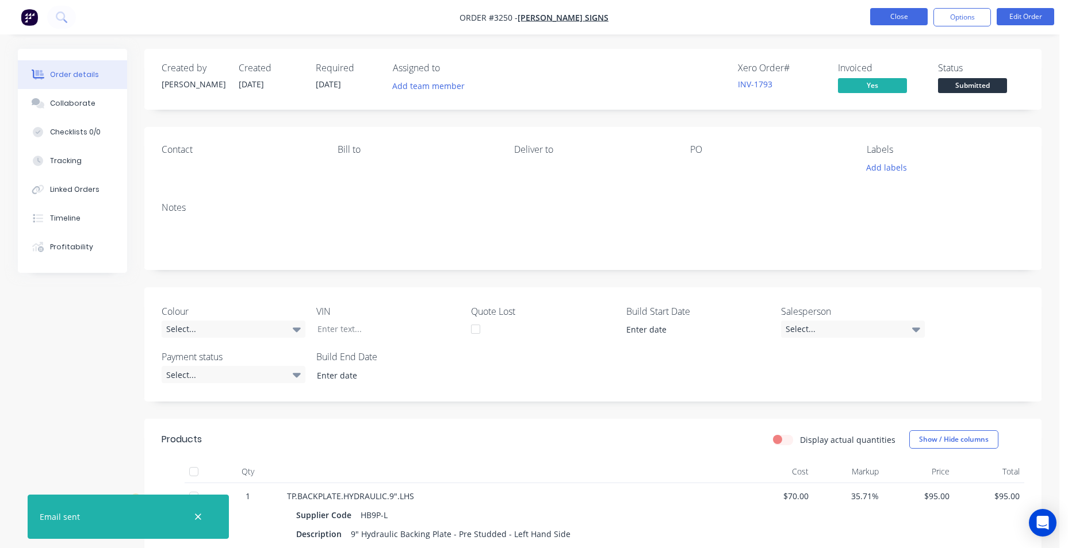
click at [887, 11] on button "Close" at bounding box center [898, 16] width 57 height 17
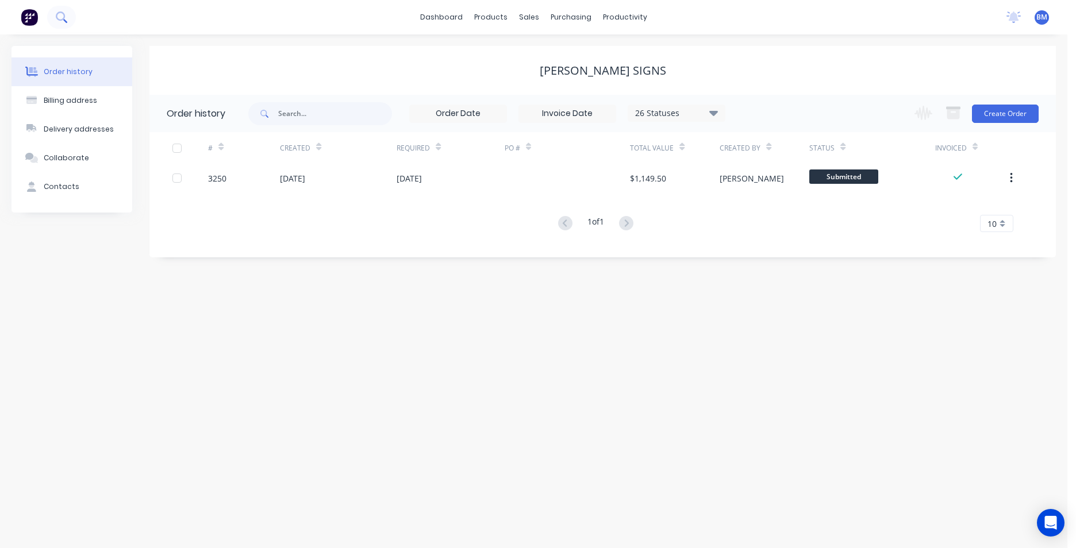
click at [67, 23] on button at bounding box center [61, 17] width 29 height 23
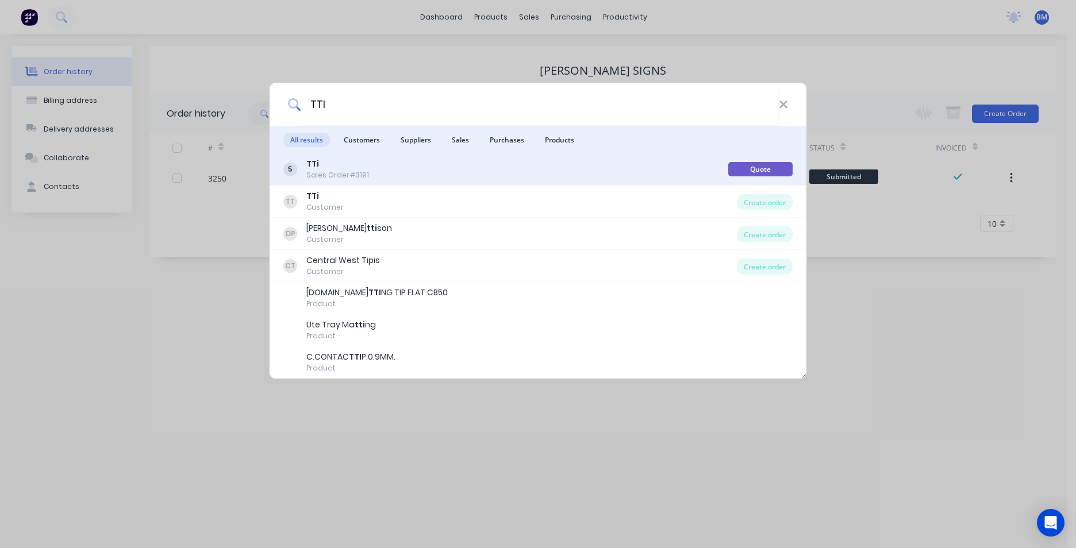
type input "TTI"
click at [545, 174] on div "TTi Sales Order #3191" at bounding box center [505, 169] width 445 height 22
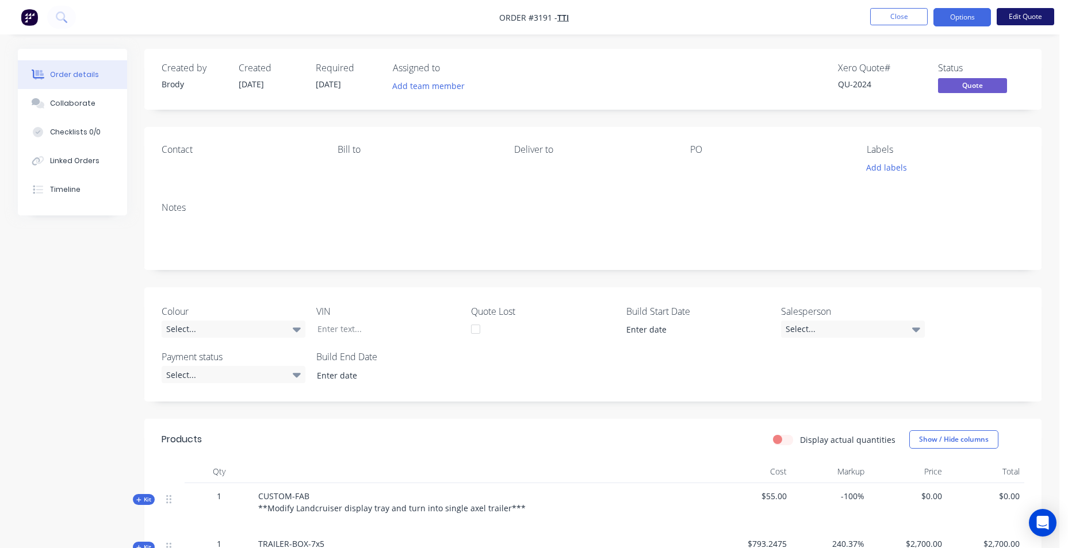
click at [1008, 20] on button "Edit Quote" at bounding box center [1024, 16] width 57 height 17
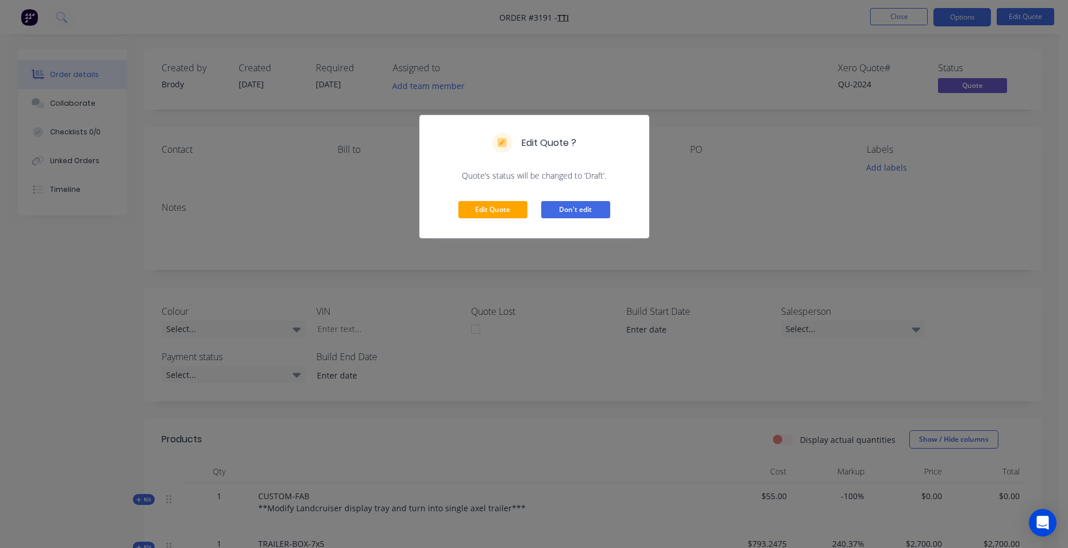
click at [552, 211] on button "Don't edit" at bounding box center [575, 209] width 69 height 17
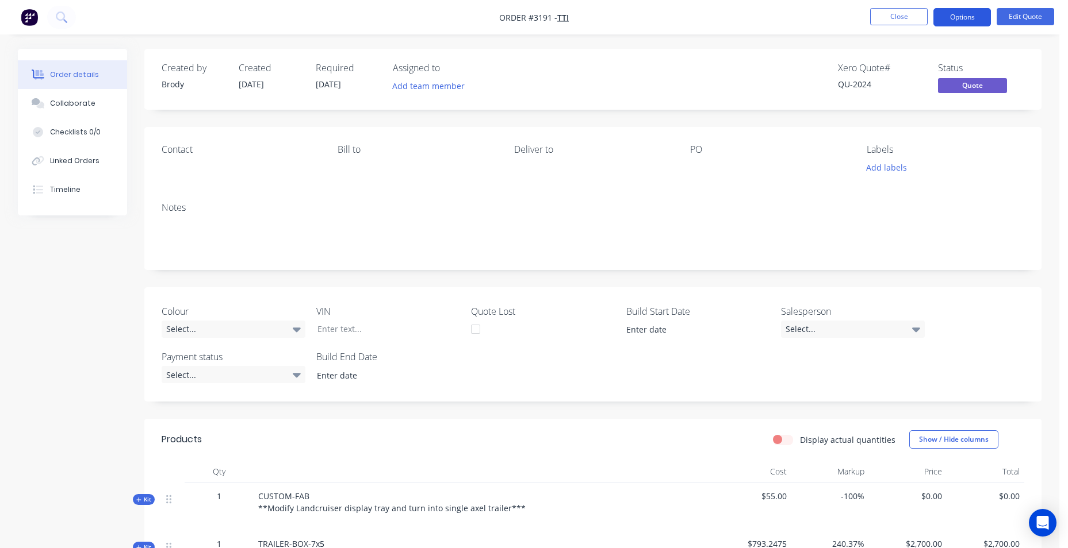
click at [962, 21] on button "Options" at bounding box center [961, 17] width 57 height 18
click at [262, 38] on div "Order details Collaborate Checklists 0/0 Linked Orders Timeline Order details C…" at bounding box center [529, 544] width 1059 height 1088
click at [54, 16] on button at bounding box center [61, 17] width 29 height 23
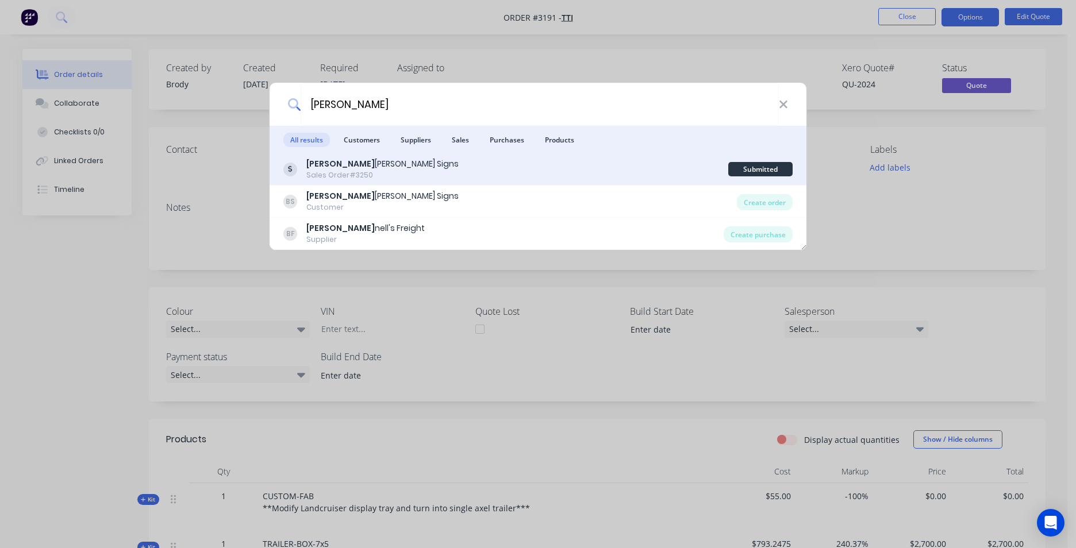
type input "BICK"
click at [450, 183] on div "Bick nell Signs Sales Order #3250 Submitted" at bounding box center [538, 169] width 537 height 32
click at [490, 171] on div "Bick nell Signs Sales Order #3250" at bounding box center [505, 169] width 445 height 22
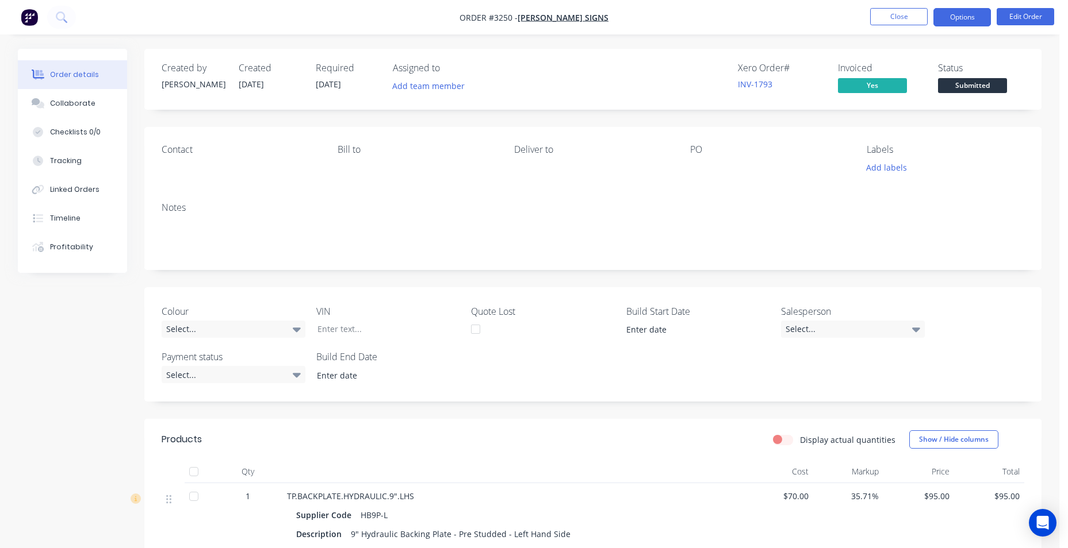
click at [945, 16] on button "Options" at bounding box center [961, 17] width 57 height 18
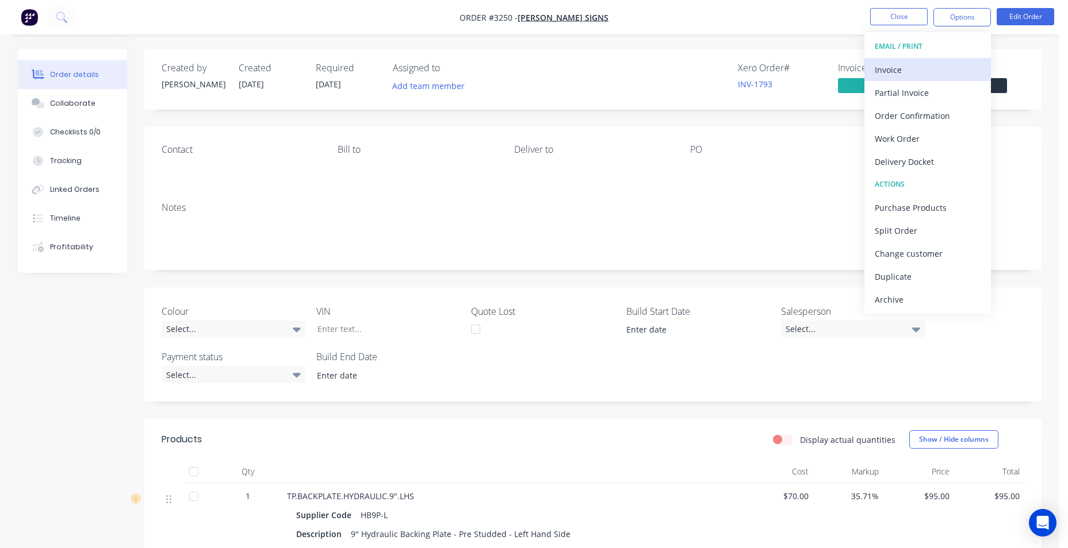
click at [916, 72] on div "Invoice" at bounding box center [927, 70] width 106 height 17
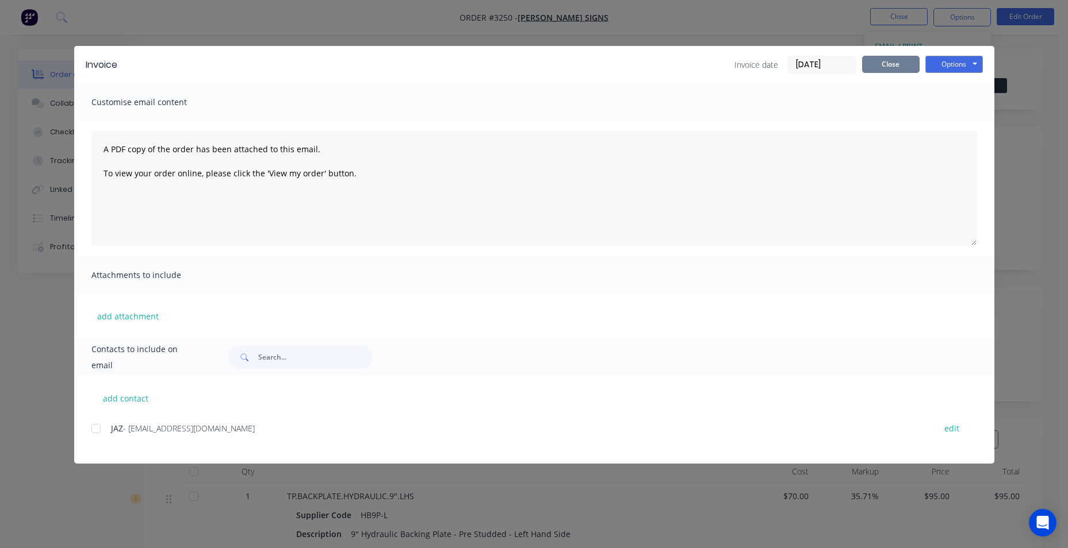
click at [907, 64] on button "Close" at bounding box center [890, 64] width 57 height 17
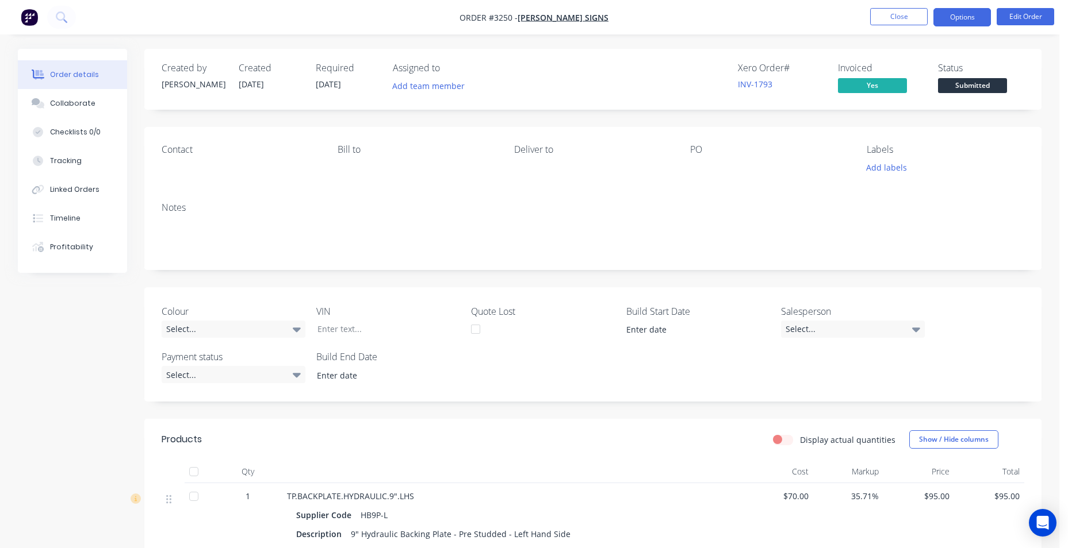
drag, startPoint x: 941, startPoint y: 21, endPoint x: 940, endPoint y: 30, distance: 9.8
click at [941, 20] on button "Options" at bounding box center [961, 17] width 57 height 18
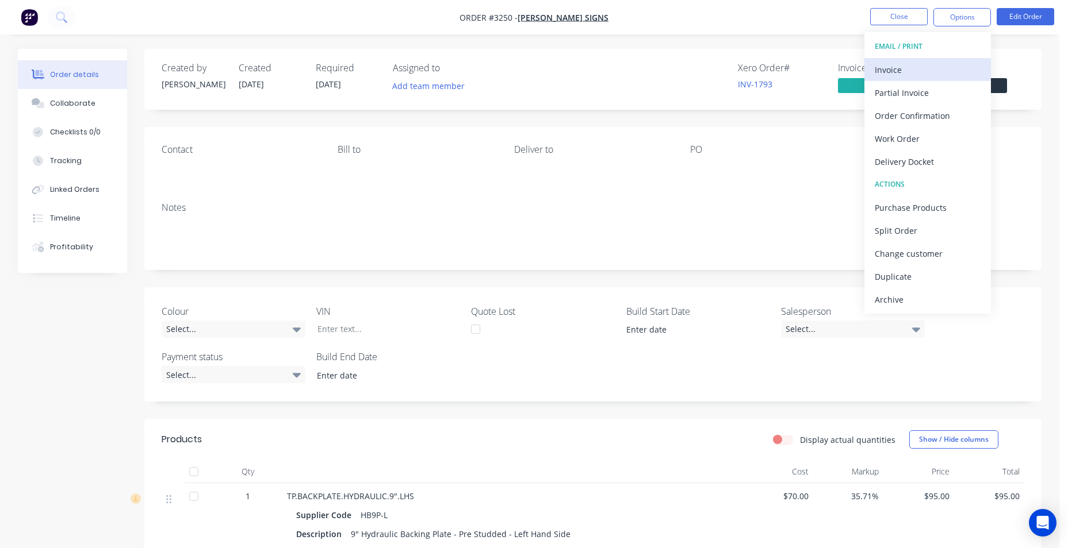
click at [930, 60] on button "Invoice" at bounding box center [927, 69] width 126 height 23
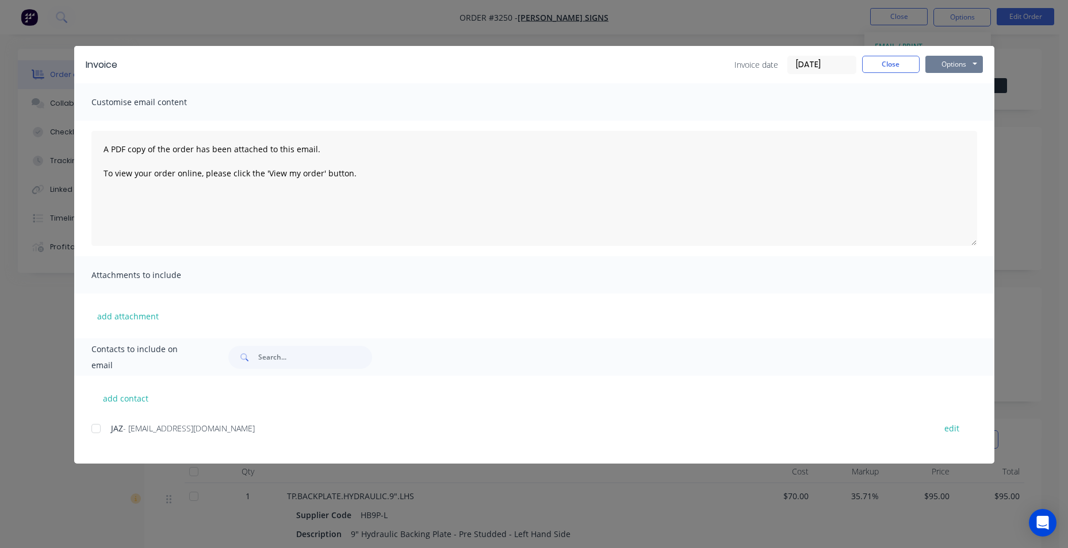
click at [955, 70] on button "Options" at bounding box center [953, 64] width 57 height 17
click at [961, 121] on button "Email" at bounding box center [962, 122] width 74 height 19
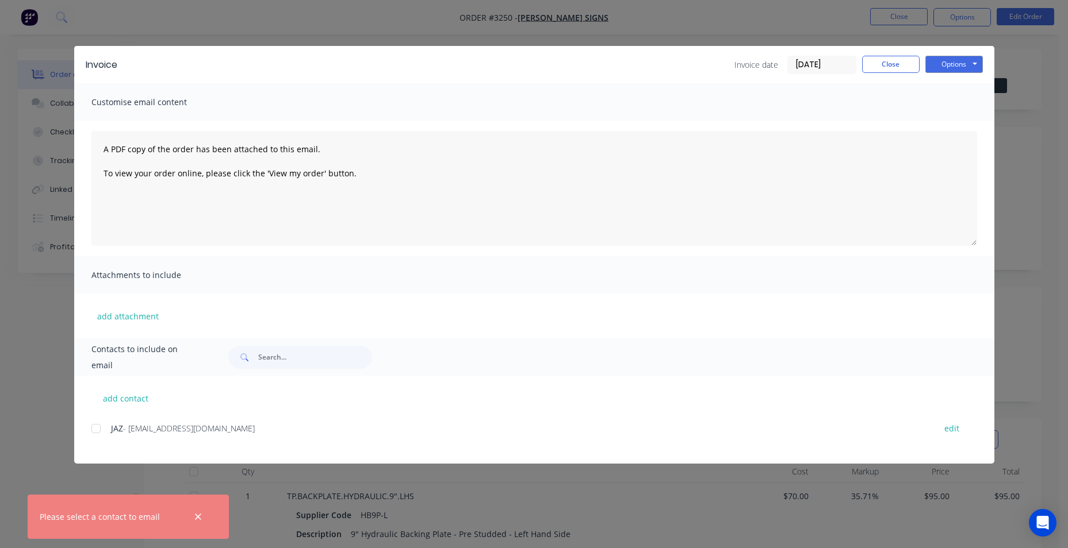
click at [95, 424] on div at bounding box center [96, 428] width 23 height 23
click at [958, 65] on button "Options" at bounding box center [953, 64] width 57 height 17
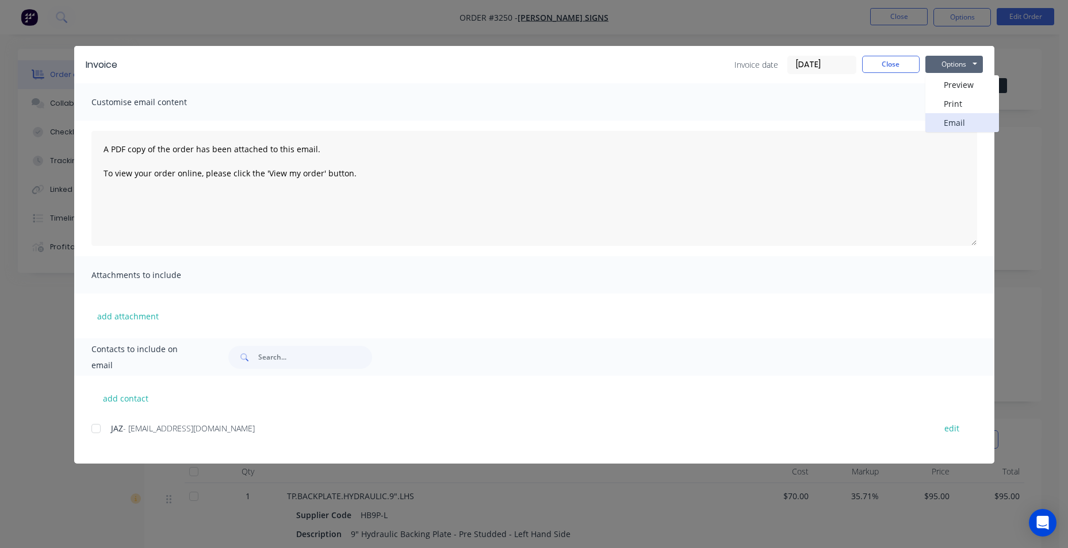
click at [977, 128] on button "Email" at bounding box center [962, 122] width 74 height 19
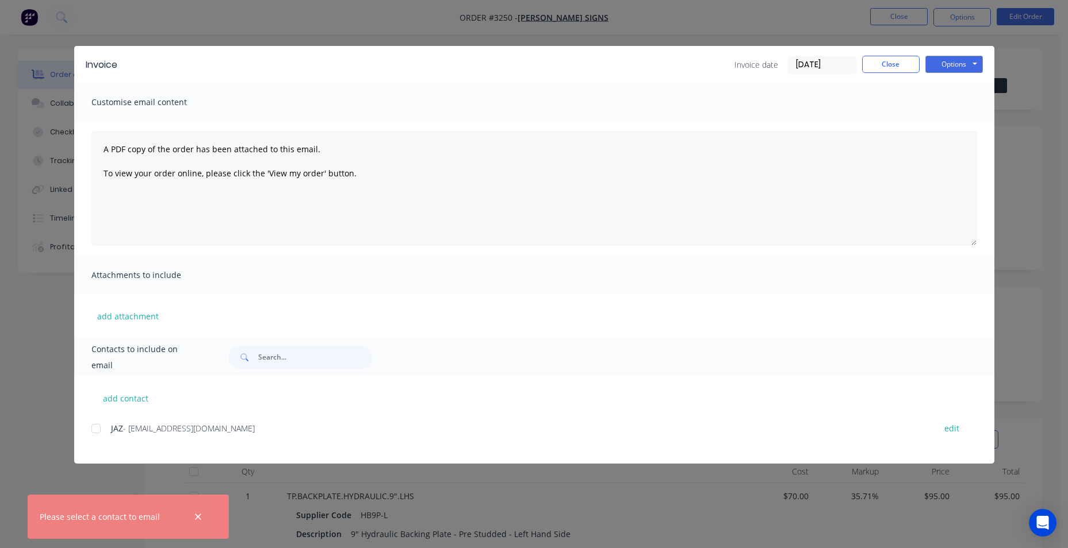
click at [95, 428] on div at bounding box center [96, 428] width 23 height 23
click at [950, 59] on button "Options" at bounding box center [953, 64] width 57 height 17
click at [962, 118] on button "Email" at bounding box center [962, 122] width 74 height 19
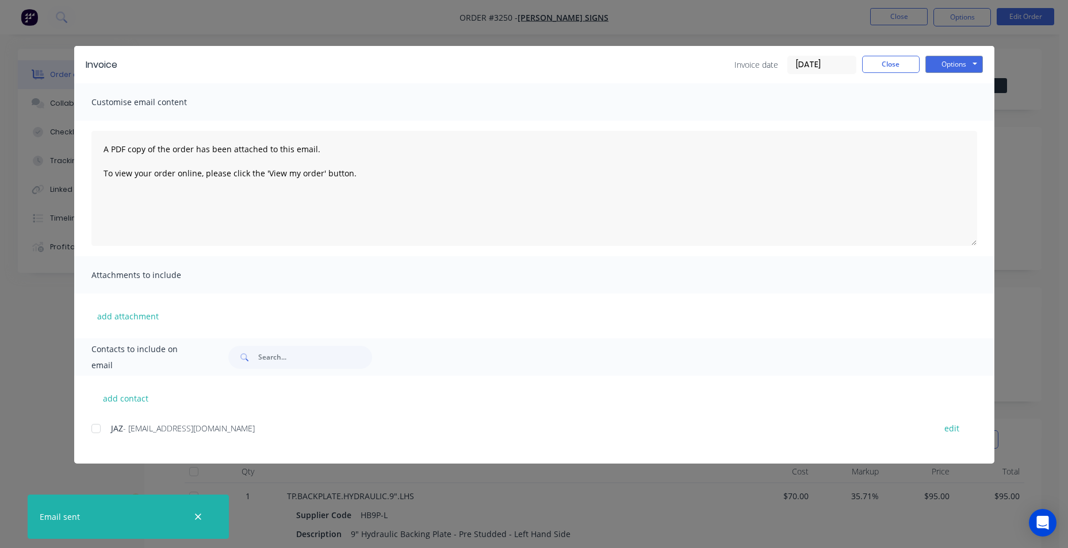
click at [897, 50] on div "Invoice Invoice date 03/09/25 Close Options Preview Print Email" at bounding box center [534, 64] width 920 height 37
click at [891, 63] on button "Close" at bounding box center [890, 64] width 57 height 17
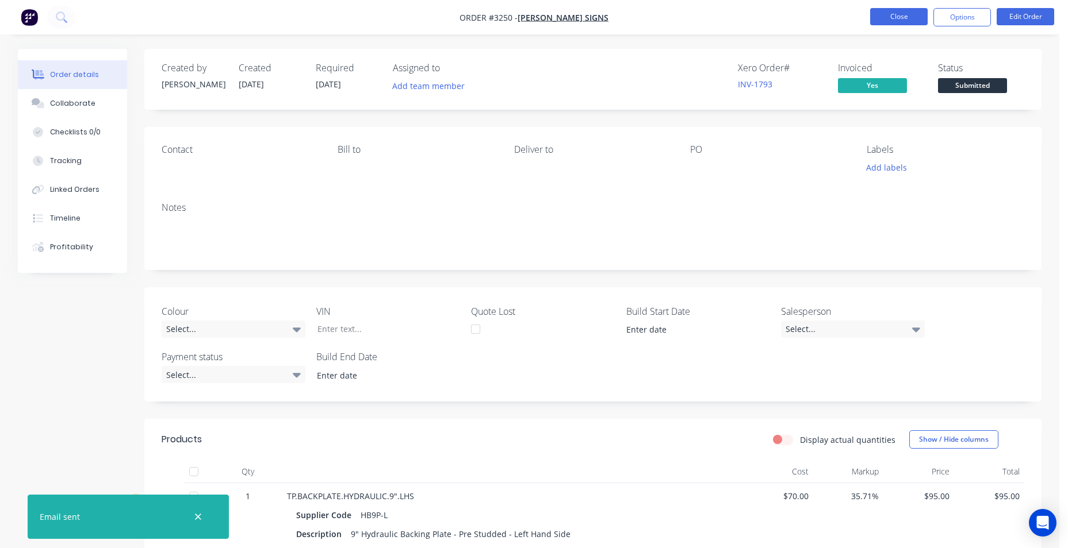
click at [908, 23] on button "Close" at bounding box center [898, 16] width 57 height 17
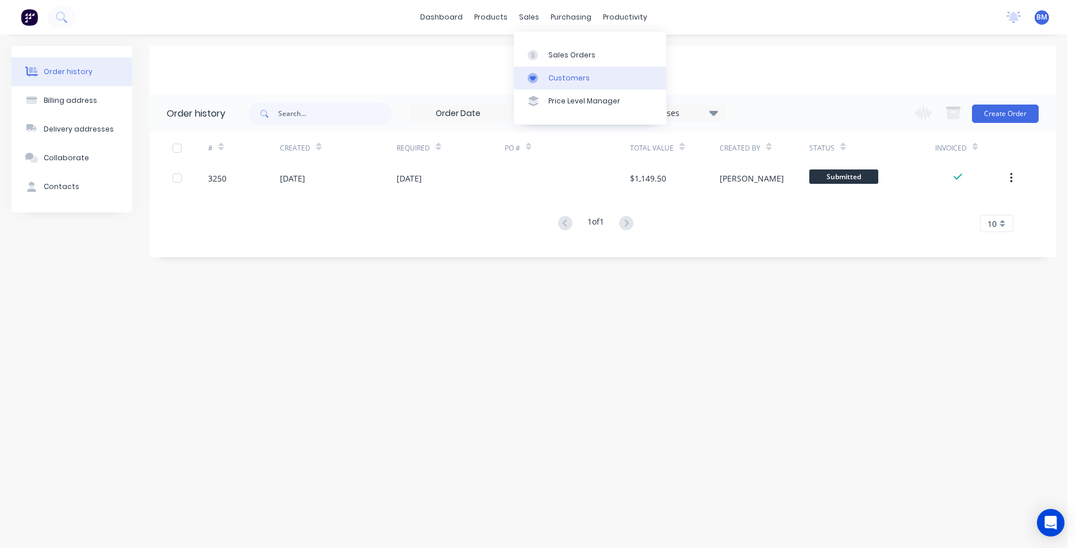
click at [548, 78] on div "Customers" at bounding box center [568, 78] width 41 height 10
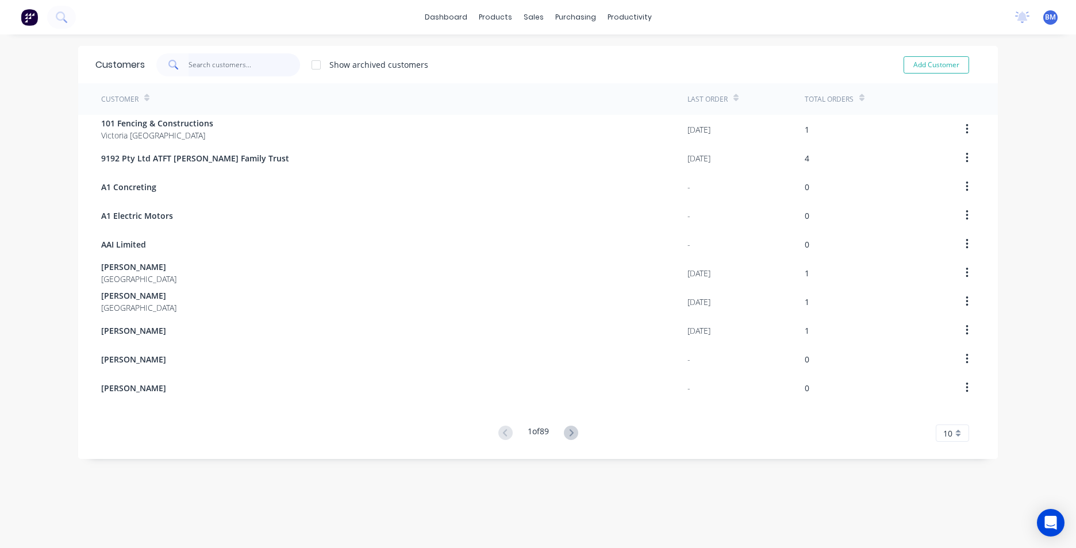
click at [189, 66] on input "text" at bounding box center [245, 64] width 112 height 23
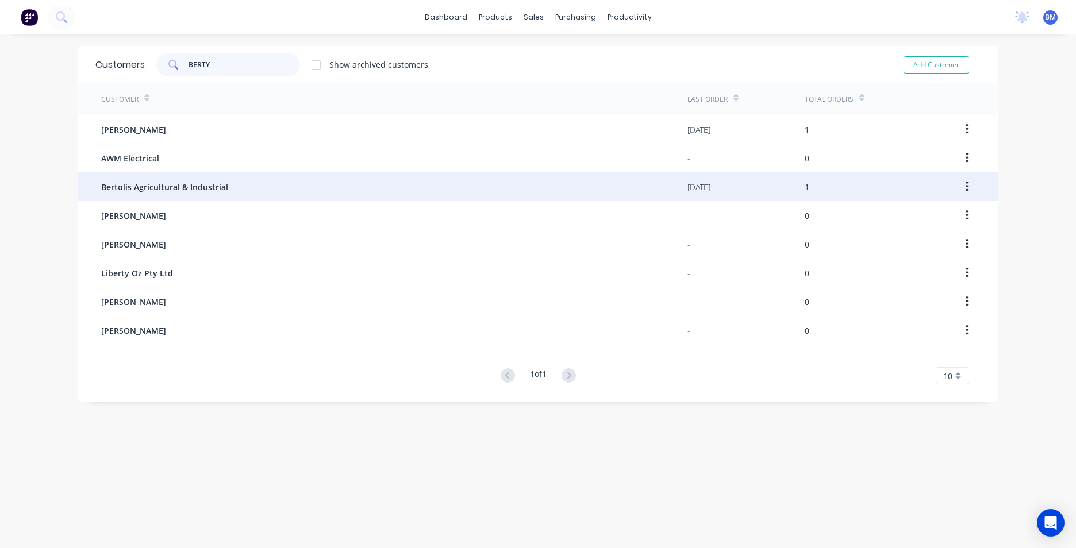
type input "BERTY"
click at [193, 186] on span "Bertolis Agricultural & Industrial" at bounding box center [164, 187] width 127 height 12
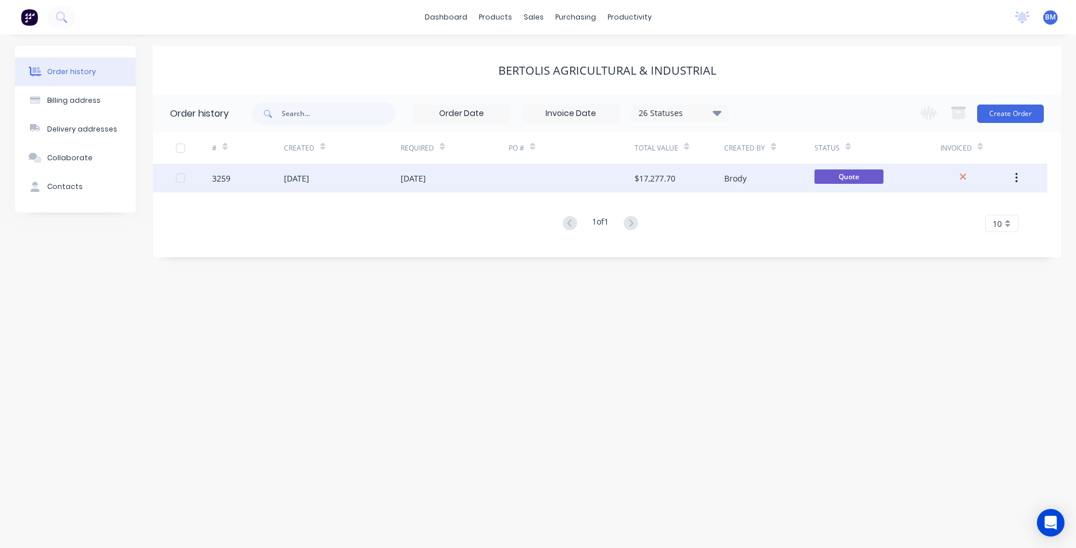
click at [466, 173] on div "[DATE]" at bounding box center [455, 178] width 108 height 29
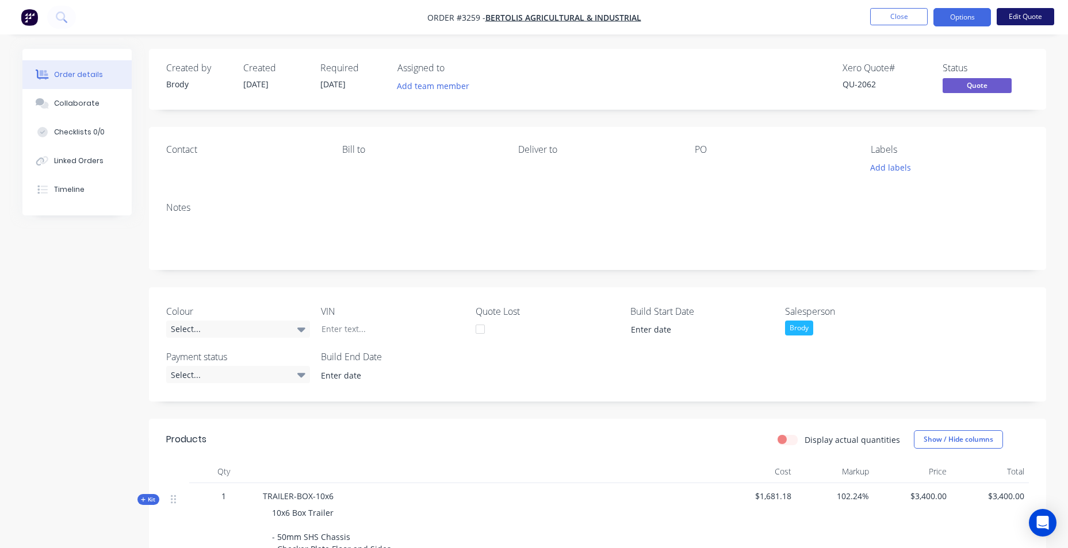
click at [1022, 13] on button "Edit Quote" at bounding box center [1024, 16] width 57 height 17
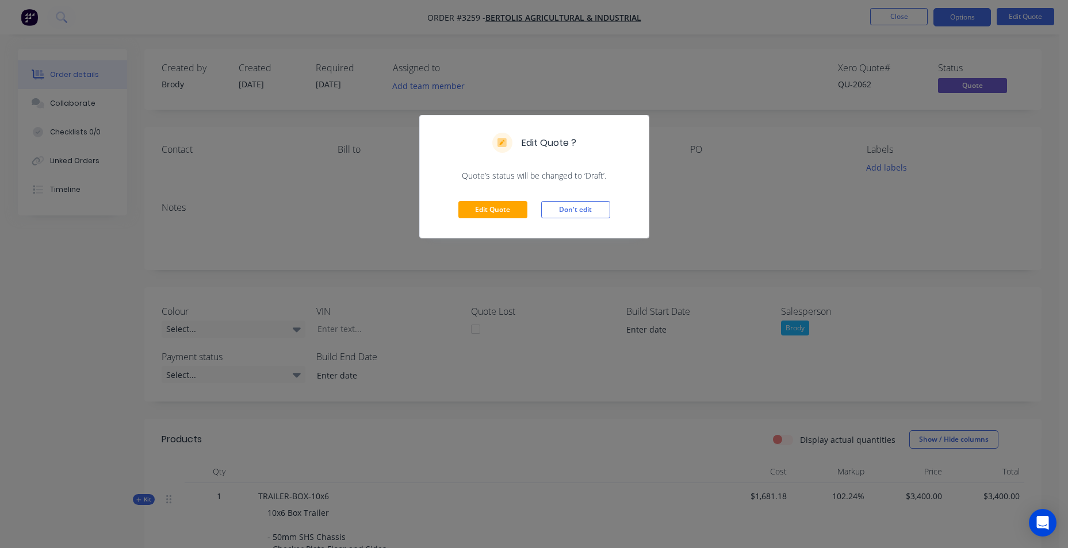
drag, startPoint x: 555, startPoint y: 213, endPoint x: 678, endPoint y: 159, distance: 134.1
click at [567, 213] on button "Don't edit" at bounding box center [575, 209] width 69 height 17
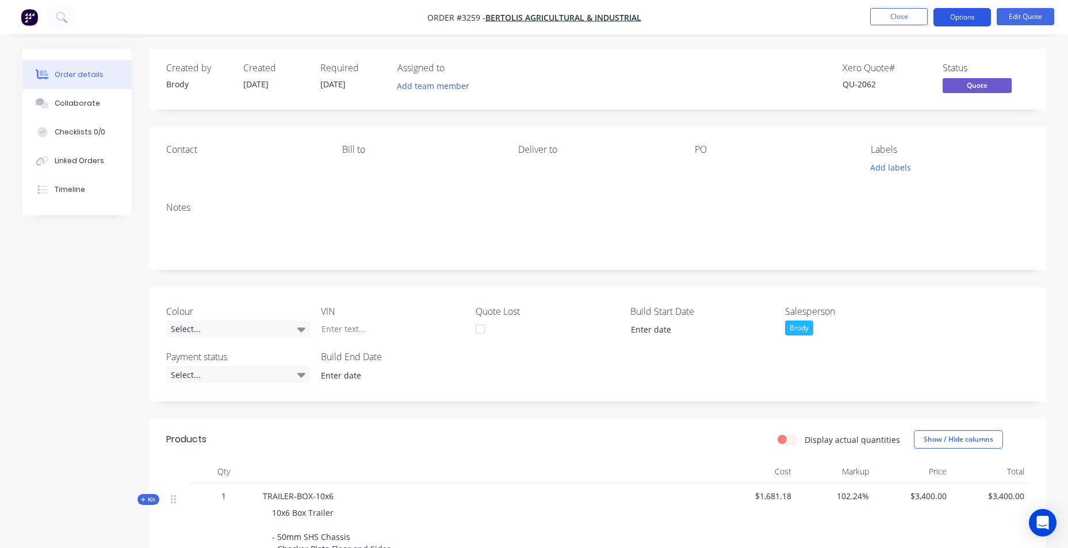
click at [959, 11] on button "Options" at bounding box center [961, 17] width 57 height 18
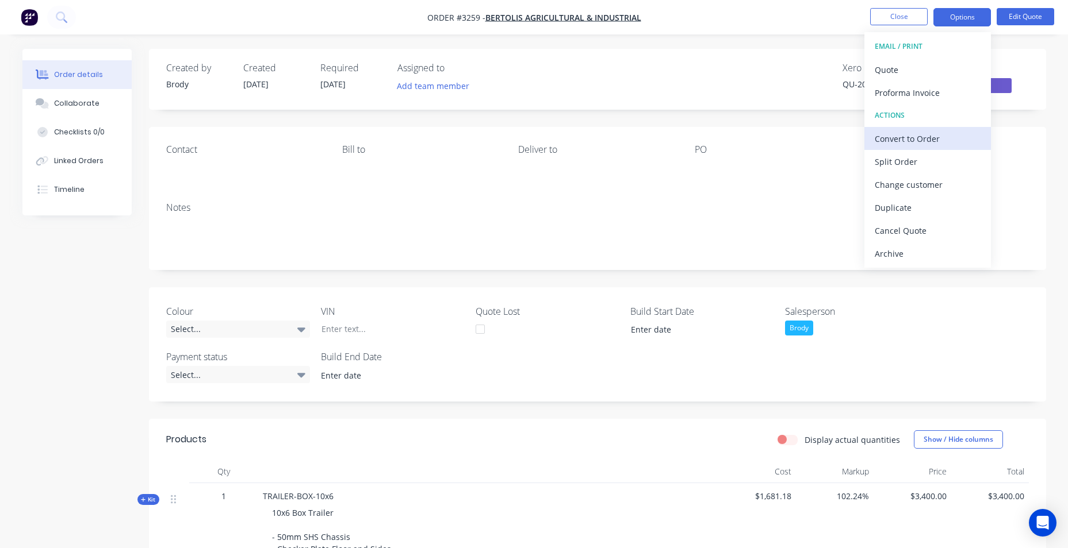
click at [931, 136] on div "Convert to Order" at bounding box center [927, 138] width 106 height 17
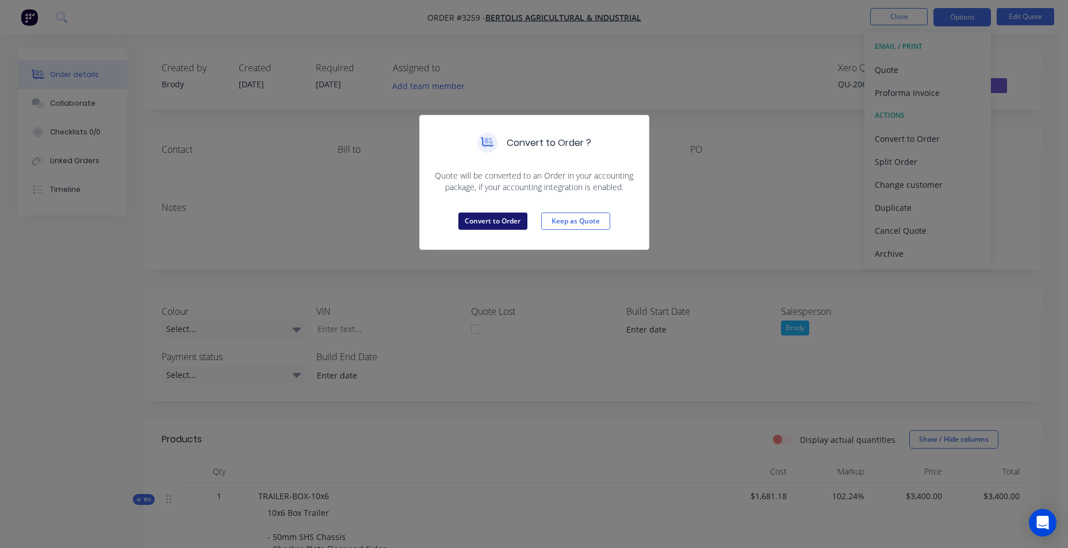
click at [477, 217] on button "Convert to Order" at bounding box center [492, 221] width 69 height 17
